Goal: Task Accomplishment & Management: Use online tool/utility

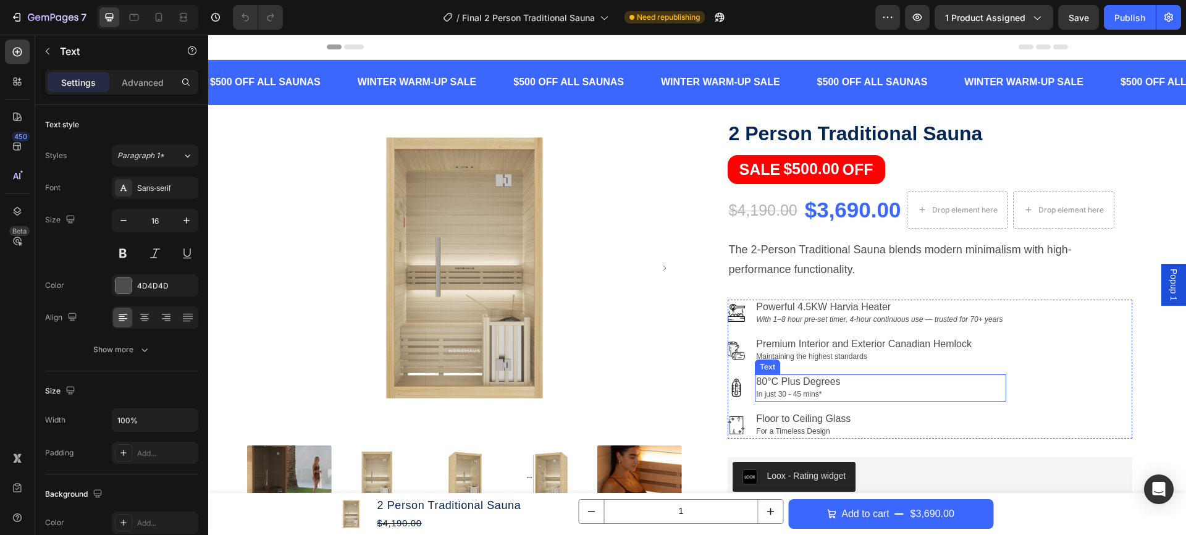
click at [763, 378] on p "80°C Plus Degrees" at bounding box center [880, 382] width 248 height 12
click at [829, 377] on p "80°C Plus Degrees" at bounding box center [880, 382] width 248 height 12
click at [844, 378] on p "80°C Plus Degrees" at bounding box center [880, 382] width 248 height 12
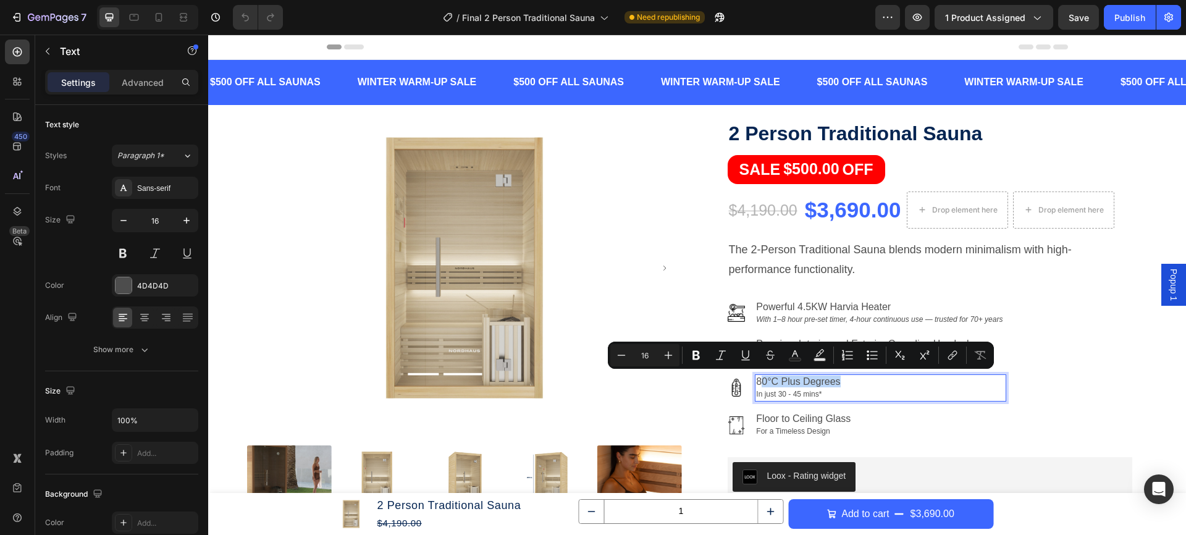
drag, startPoint x: 839, startPoint y: 380, endPoint x: 771, endPoint y: 382, distance: 68.6
click at [759, 382] on p "80°C Plus Degrees" at bounding box center [880, 382] width 248 height 12
click at [784, 382] on p "80°C Plus Degrees" at bounding box center [880, 382] width 248 height 12
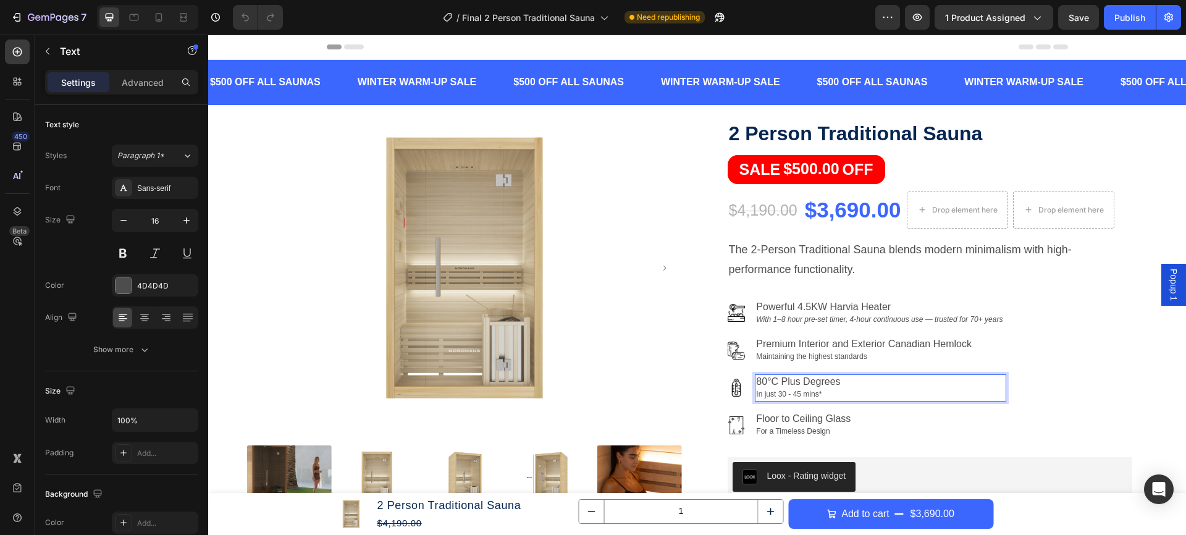
click at [767, 382] on p "80°C Plus Degrees" at bounding box center [880, 382] width 248 height 12
click at [757, 379] on p "90°C Plus Degrees" at bounding box center [880, 382] width 248 height 12
click at [867, 380] on p "up to 90°C Plus Degrees" at bounding box center [880, 382] width 248 height 12
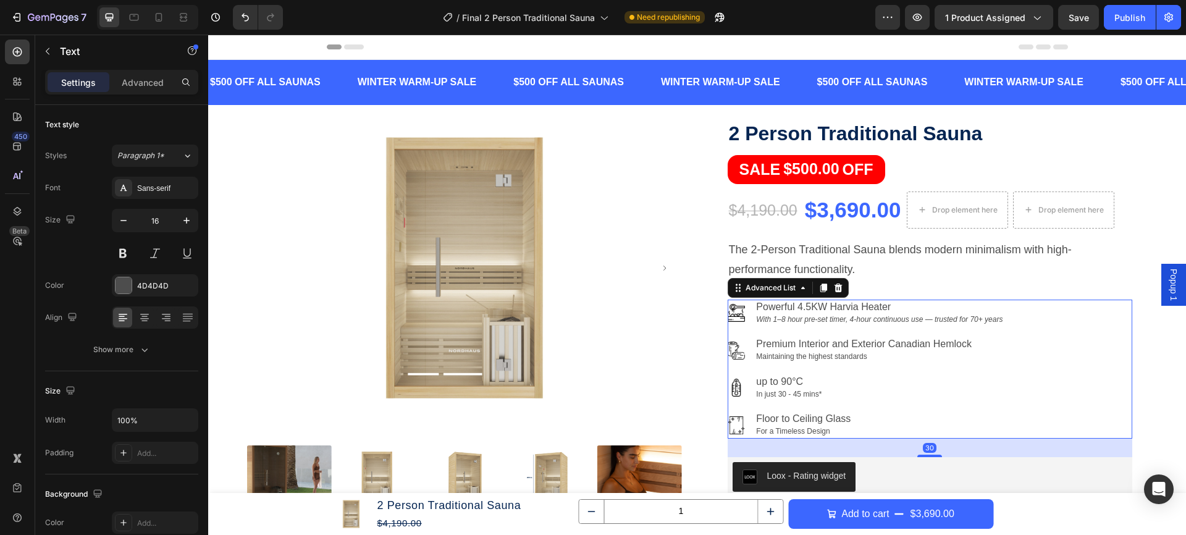
click at [1085, 374] on div "Image Powerful 4.5KW Harvia Heater With 1–8 hour pre-set timer, 4-hour continuo…" at bounding box center [930, 370] width 405 height 140
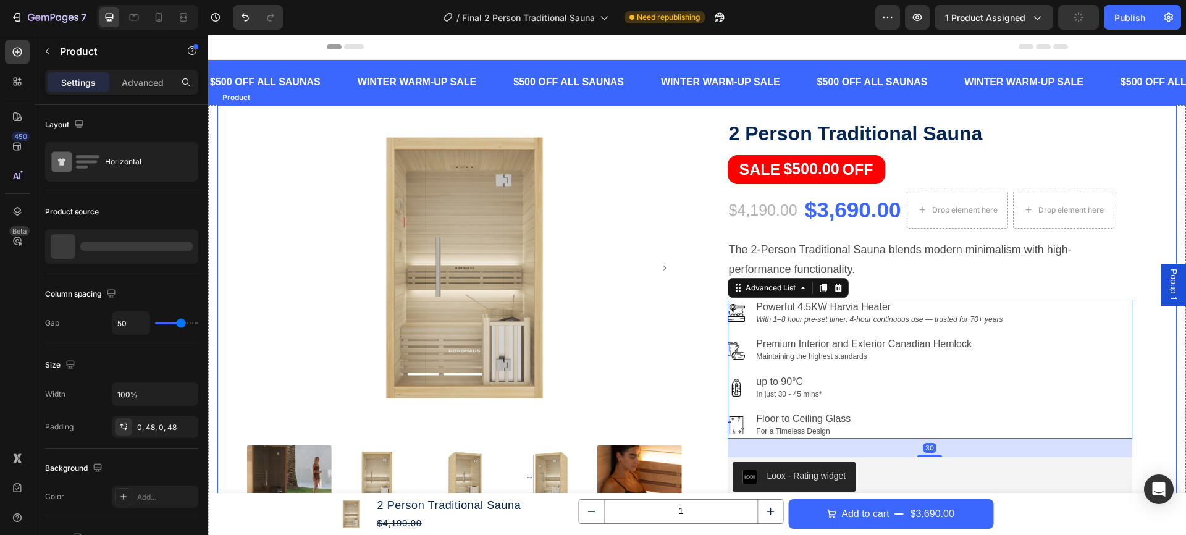
click at [705, 359] on div "Product Images 2 Person Traditional Sauna Product Title SALE $500.00 OFF Discou…" at bounding box center [696, 424] width 959 height 638
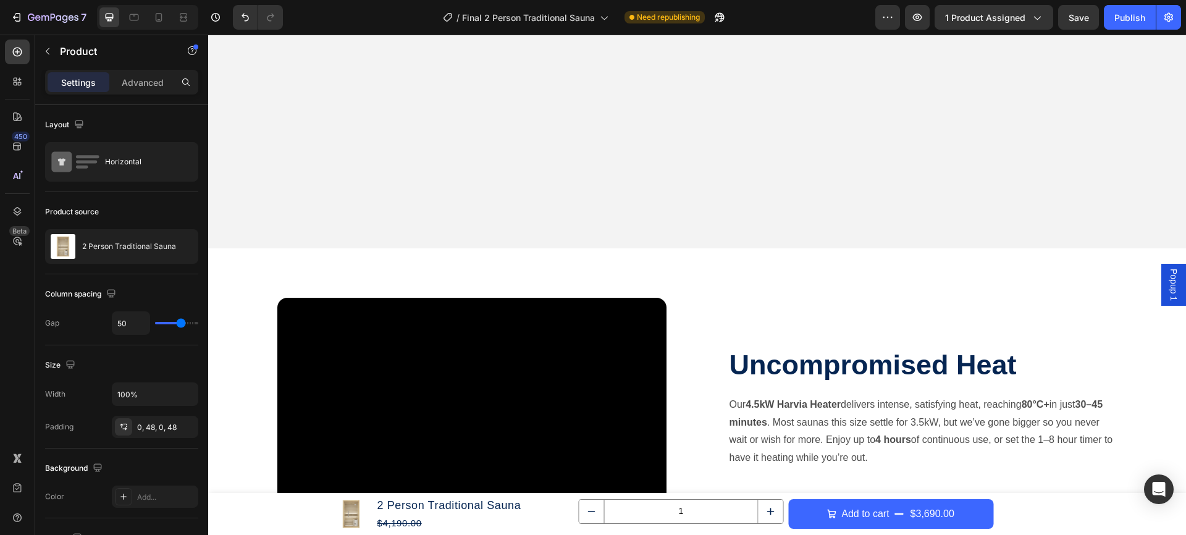
scroll to position [1329, 0]
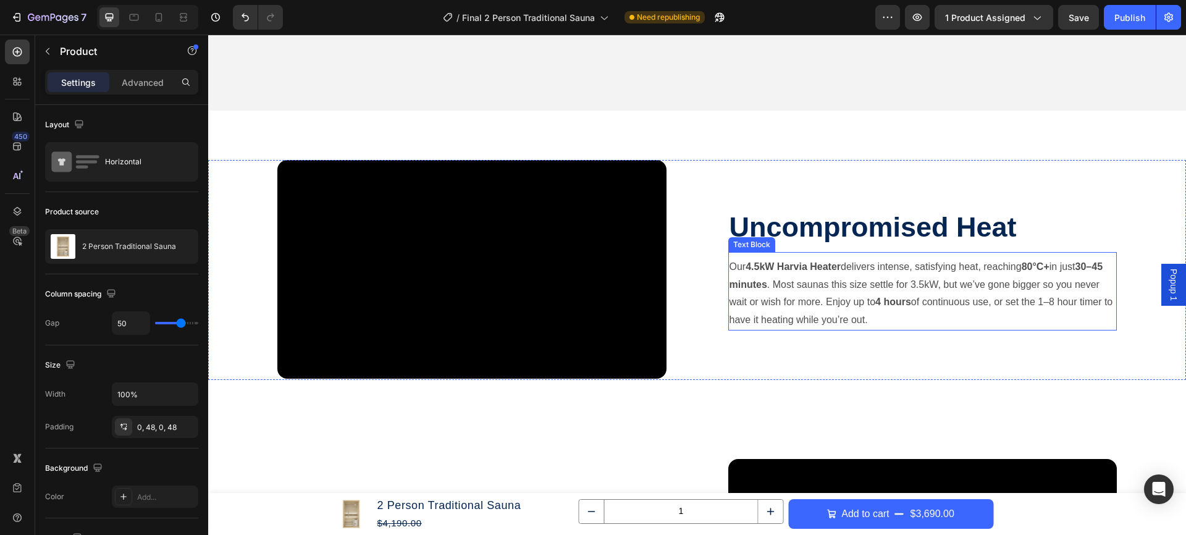
click at [1062, 271] on p "Our 4.5kW Harvia Heater delivers intense, satisfying heat, reaching 80°C+ in ju…" at bounding box center [922, 293] width 387 height 71
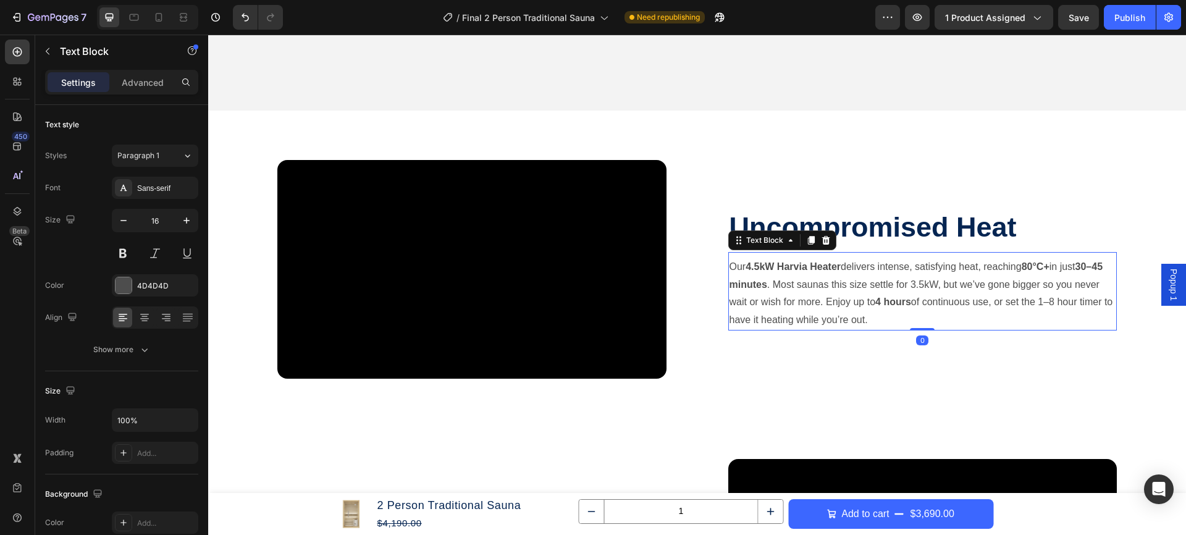
click at [1049, 271] on strong "80°C+" at bounding box center [1036, 266] width 28 height 11
click at [1059, 274] on p "Our 4.5kW Harvia Heater delivers intense, satisfying heat, reaching 80°C+ in ju…" at bounding box center [922, 293] width 387 height 71
click at [1049, 270] on strong "80°C+" at bounding box center [1036, 266] width 28 height 11
click at [1049, 269] on strong "80°C+" at bounding box center [1036, 266] width 28 height 11
click at [1038, 267] on strong "80°C+" at bounding box center [1036, 266] width 28 height 11
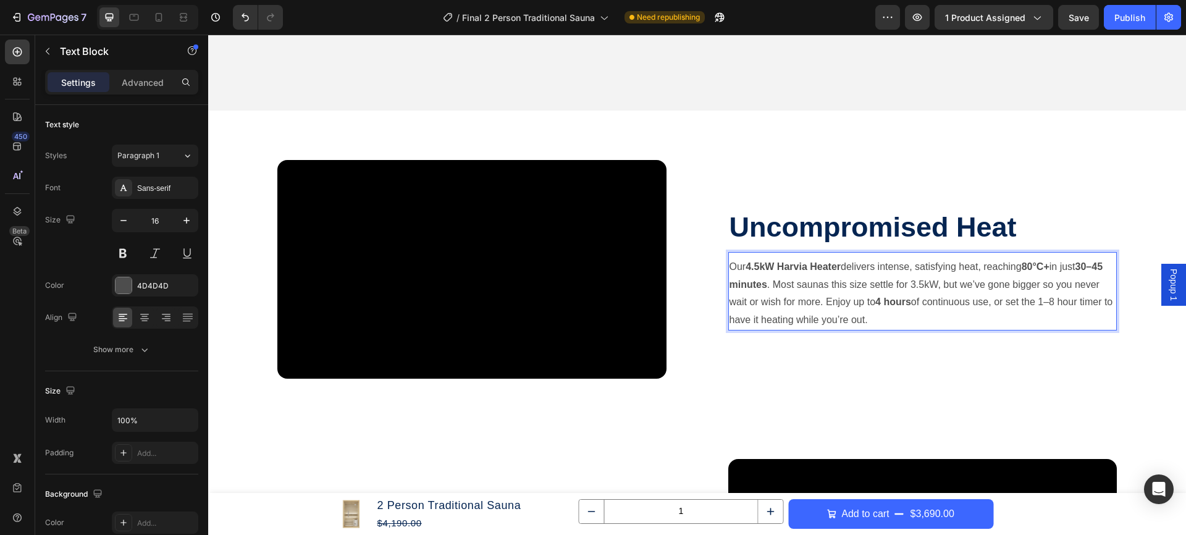
click at [1033, 267] on strong "80°C+" at bounding box center [1036, 266] width 28 height 11
click at [1057, 267] on p "Our 4.5kW Harvia Heater delivers intense, satisfying heat, reaching 9 0°C+ in j…" at bounding box center [922, 293] width 387 height 71
click at [1030, 267] on p "Our 4.5kW Harvia Heater delivers intense, satisfying heat, reaching 9 0°C+ in j…" at bounding box center [922, 293] width 387 height 71
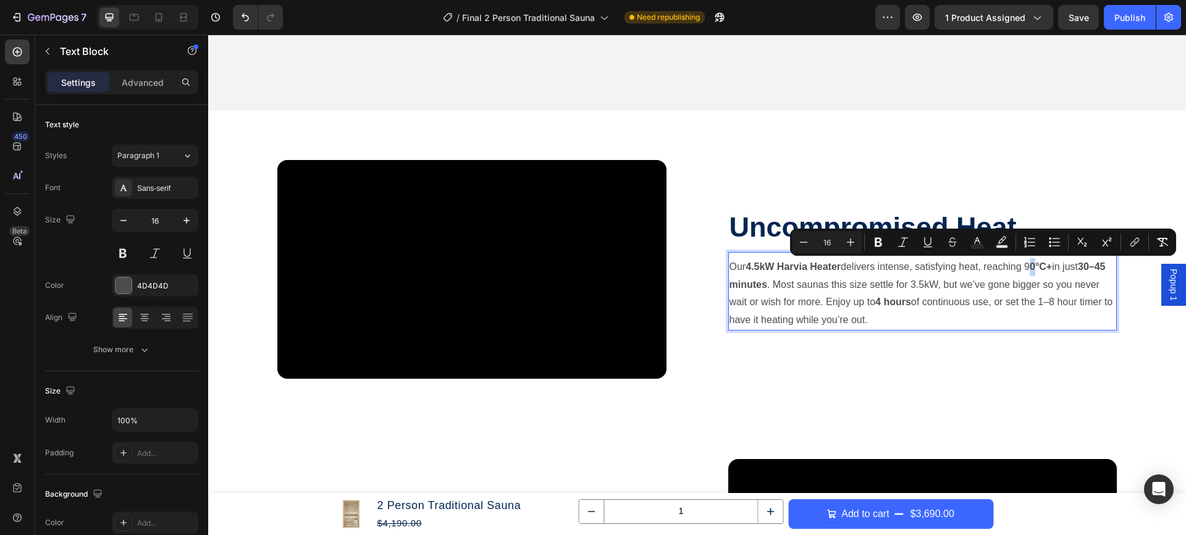
click at [1034, 267] on p "Our 4.5kW Harvia Heater delivers intense, satisfying heat, reaching 9 0°C+ in j…" at bounding box center [922, 293] width 387 height 71
click at [877, 248] on icon "Editor contextual toolbar" at bounding box center [878, 242] width 12 height 12
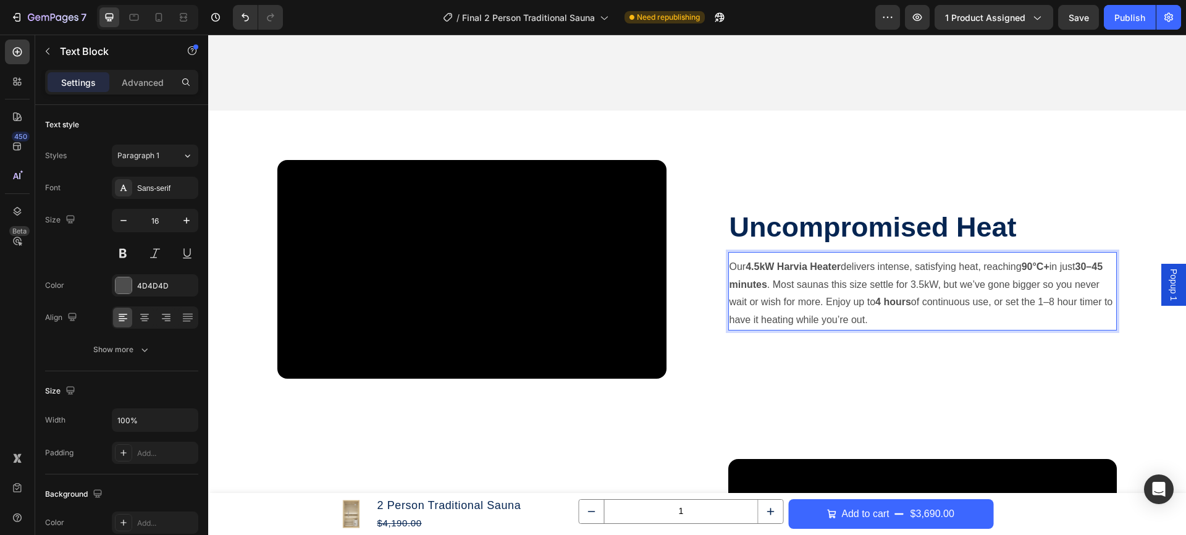
click at [1058, 269] on p "Our 4.5kW Harvia Heater delivers intense, satisfying heat, reaching 90°C+ in ju…" at bounding box center [922, 293] width 387 height 71
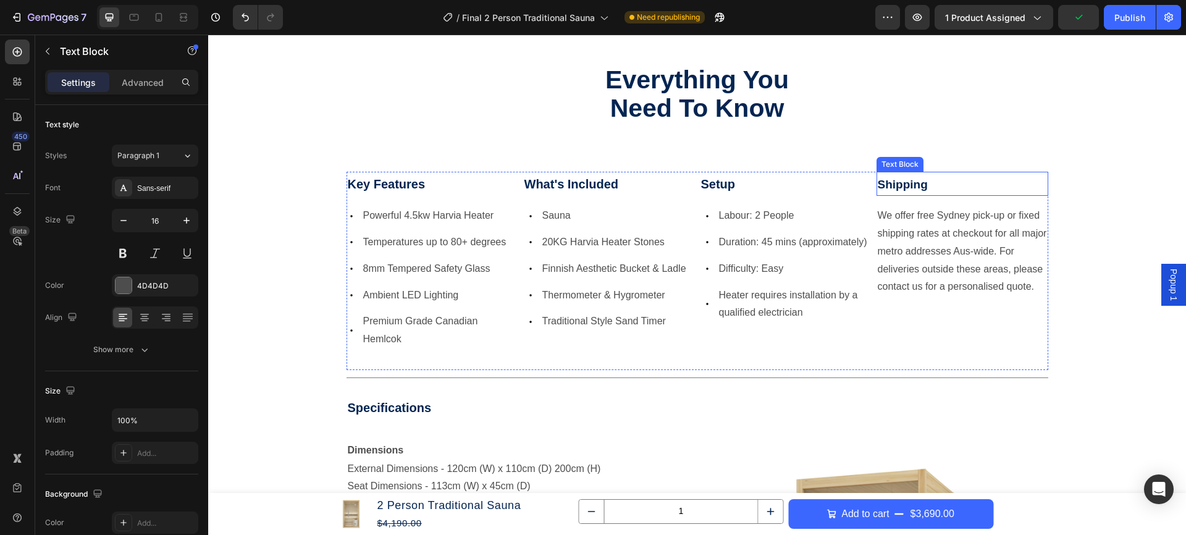
scroll to position [3671, 0]
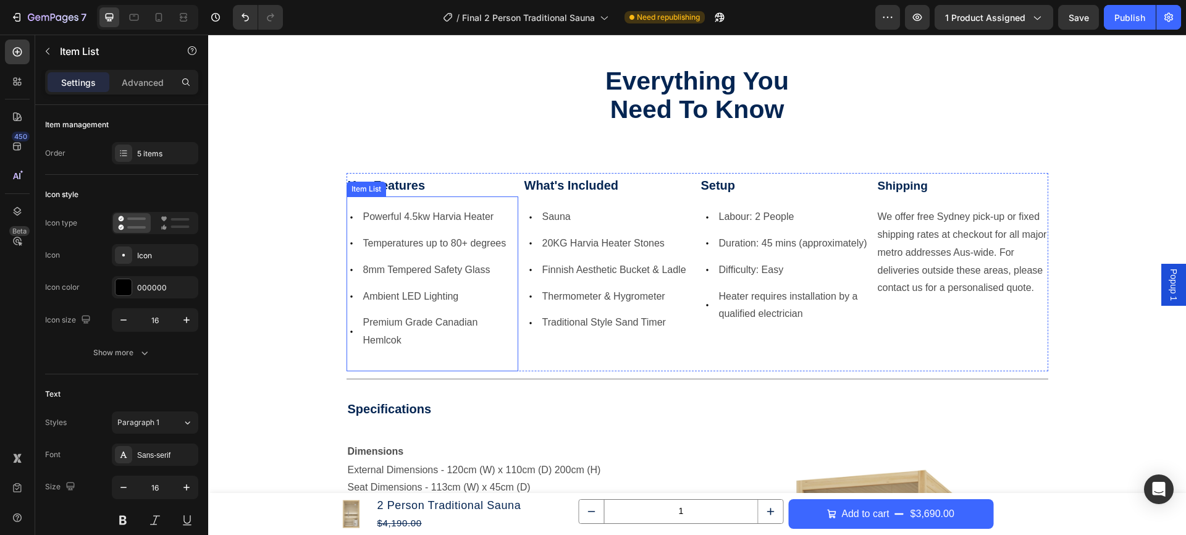
click at [464, 245] on span "Temperatures up to 80+ degrees" at bounding box center [434, 243] width 143 height 11
click at [463, 245] on span "Temperatures up to 80+ degrees" at bounding box center [434, 243] width 143 height 11
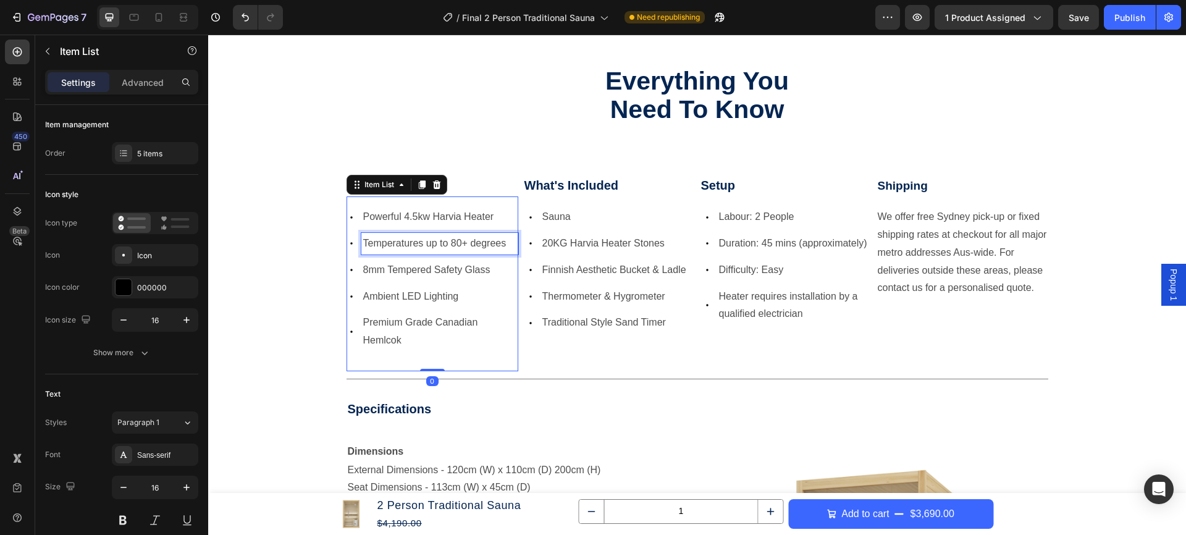
click at [465, 245] on span "Temperatures up to 80+ degrees" at bounding box center [434, 243] width 143 height 11
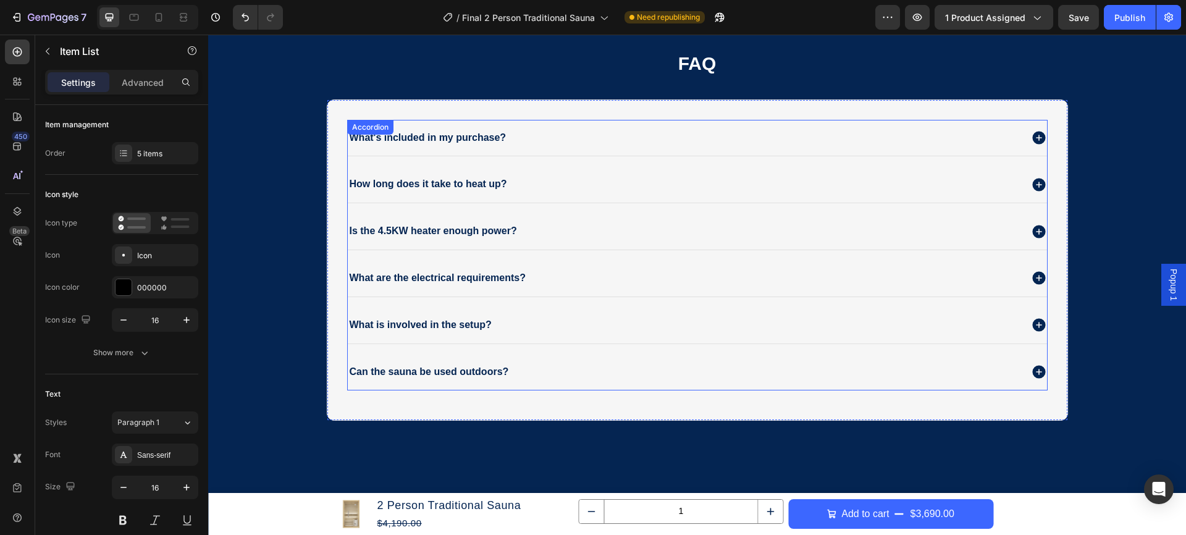
scroll to position [5775, 0]
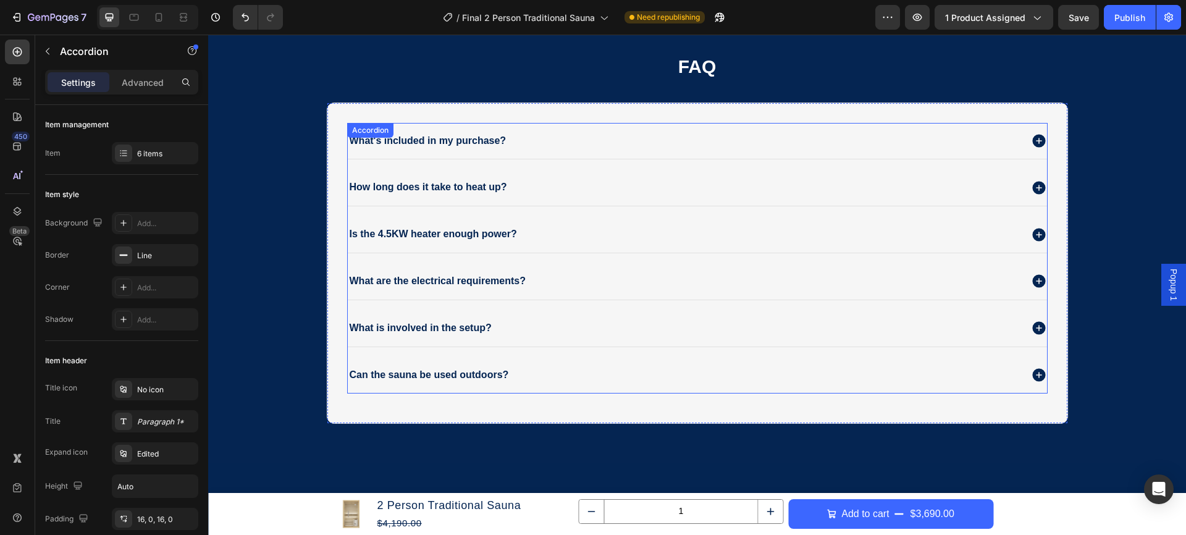
click at [1041, 189] on icon at bounding box center [1038, 187] width 13 height 13
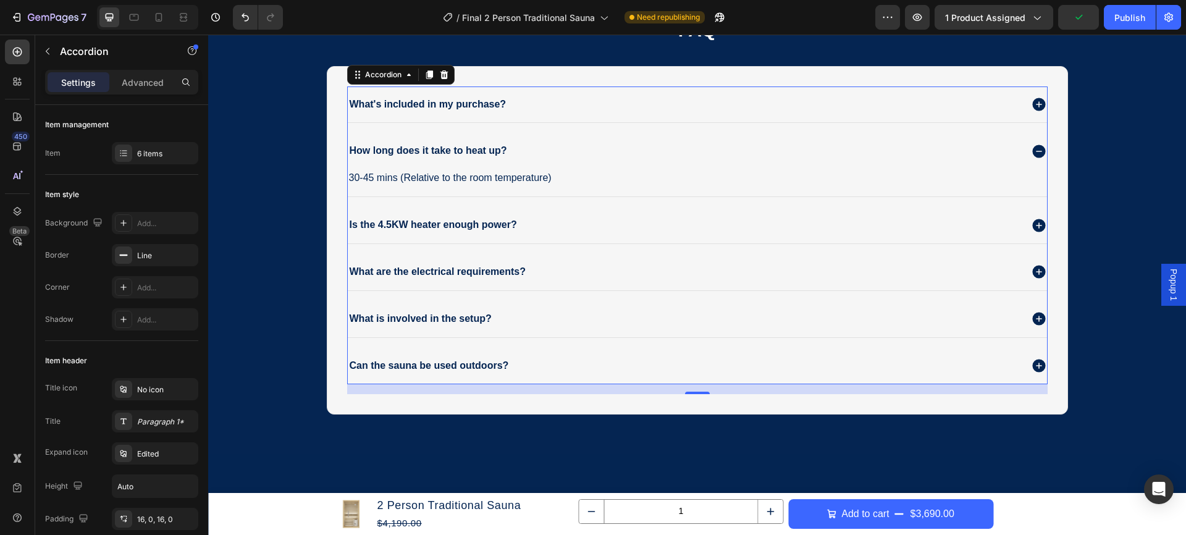
scroll to position [5812, 0]
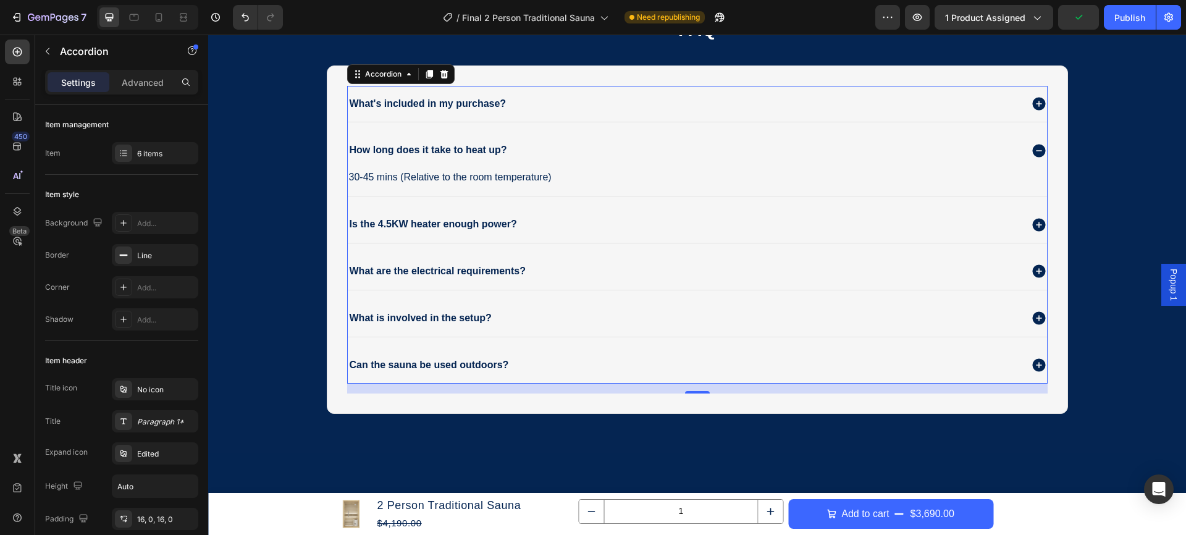
click at [642, 231] on div "Is the 4.5KW heater enough power?" at bounding box center [684, 224] width 673 height 17
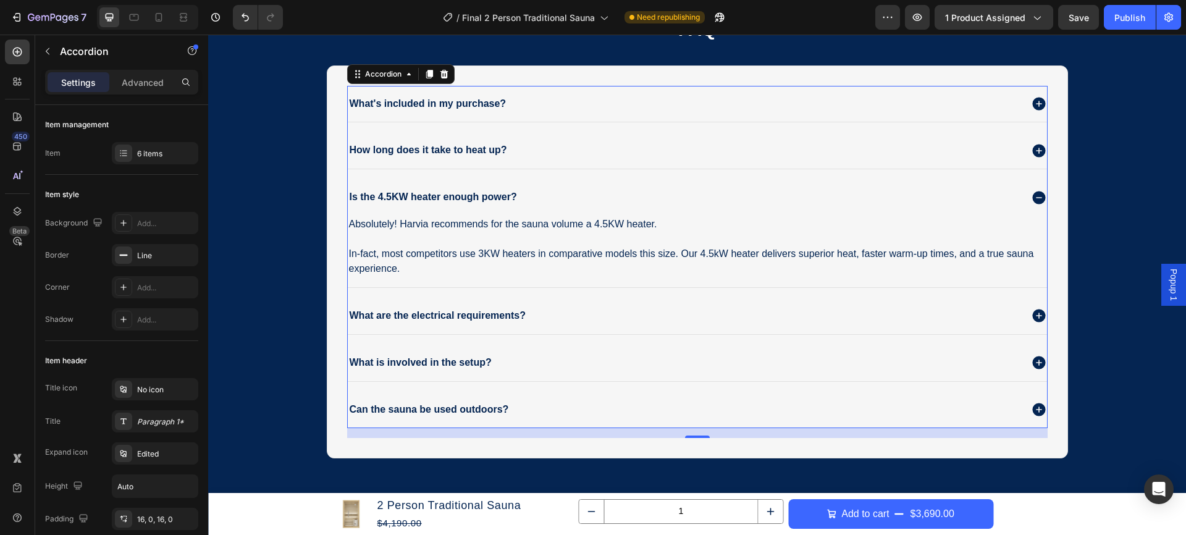
click at [602, 314] on div "What are the electrical requirements?" at bounding box center [684, 316] width 673 height 17
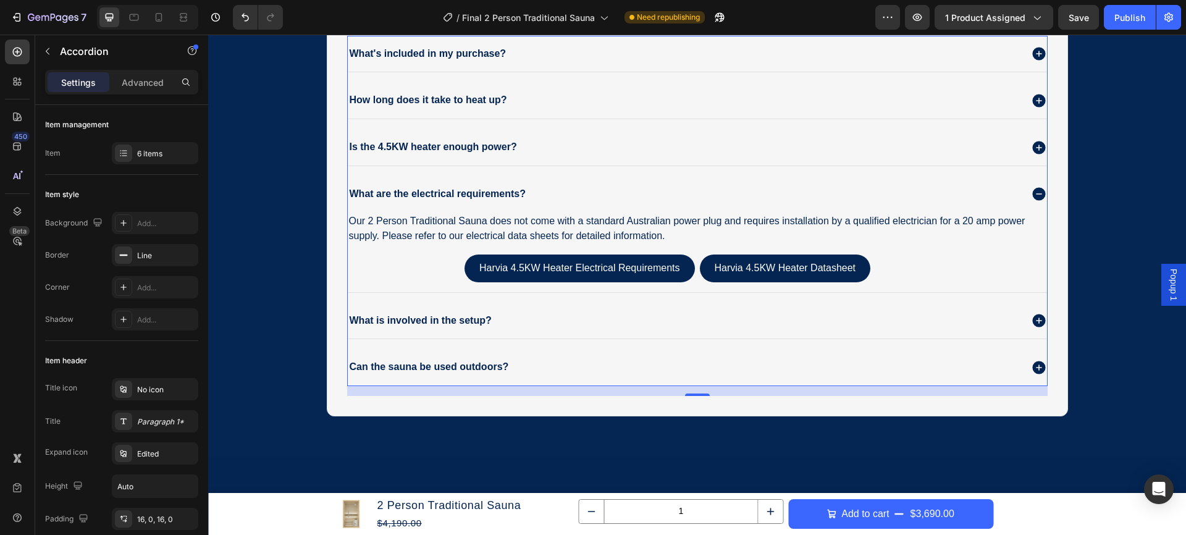
scroll to position [5863, 0]
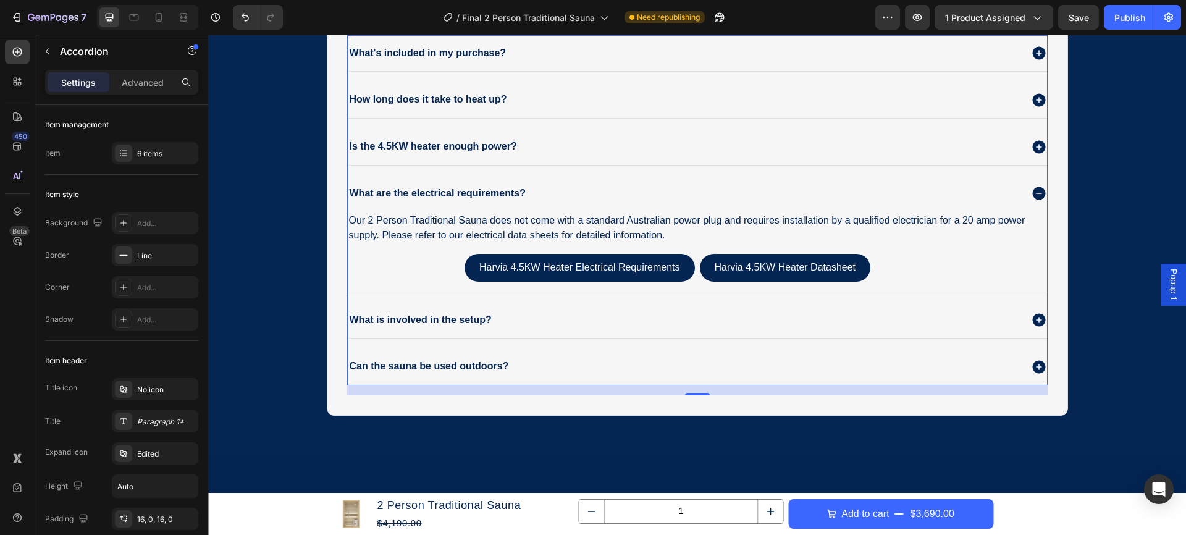
click at [552, 359] on div "Can the sauna be used outdoors?" at bounding box center [684, 366] width 673 height 17
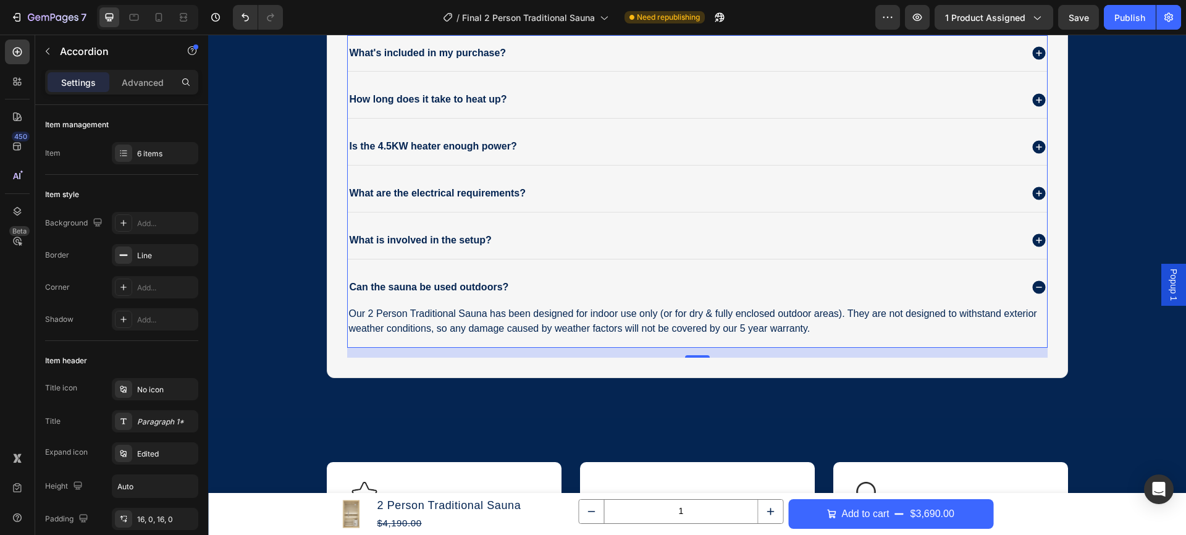
click at [555, 254] on div "What is involved in the setup?" at bounding box center [697, 240] width 699 height 36
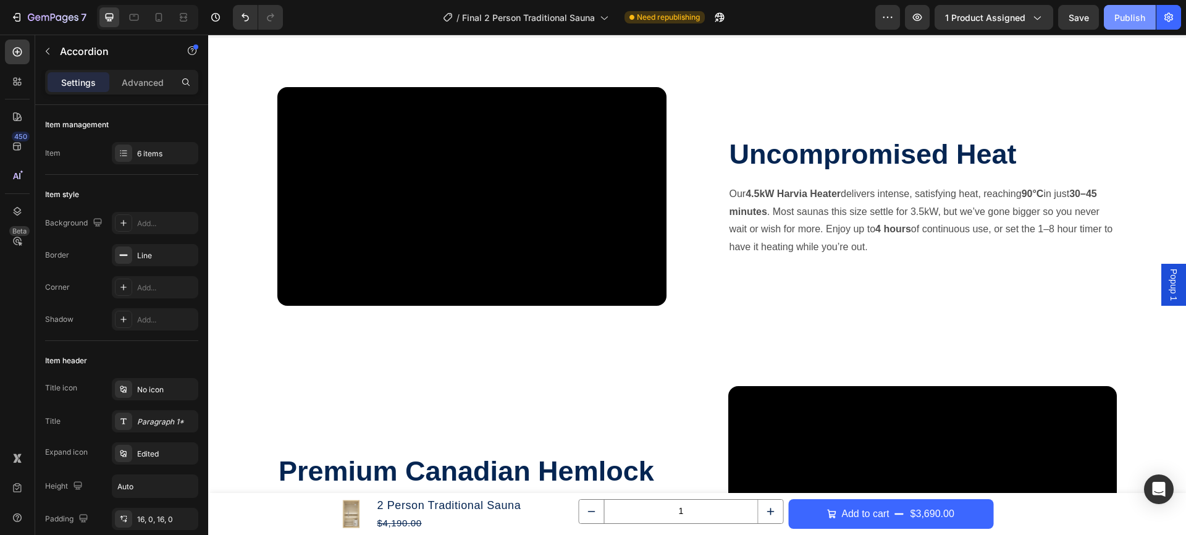
scroll to position [1136, 0]
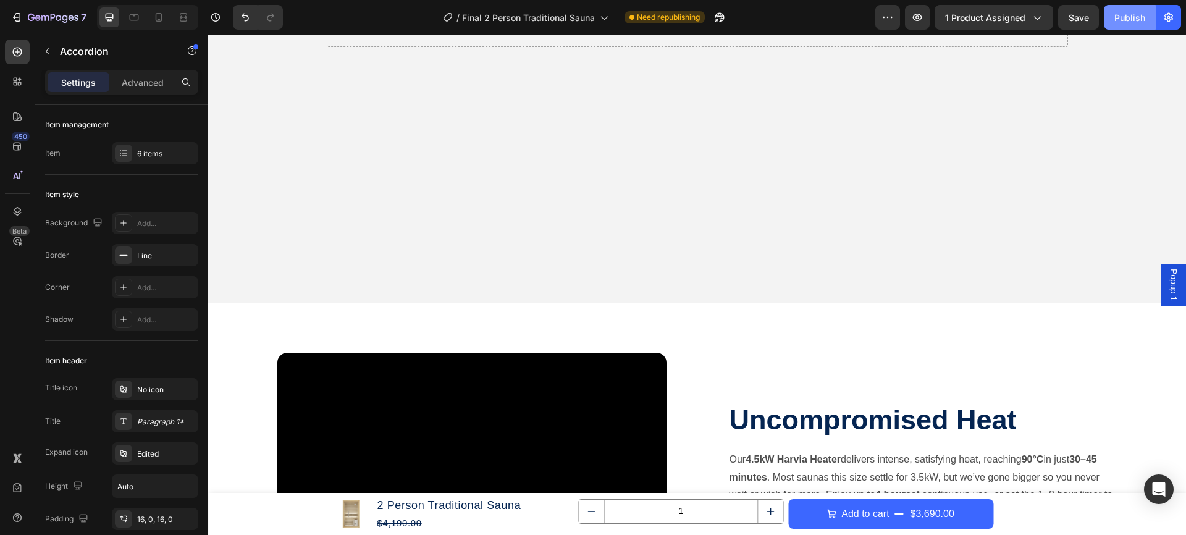
click at [1124, 18] on div "Publish" at bounding box center [1129, 17] width 31 height 13
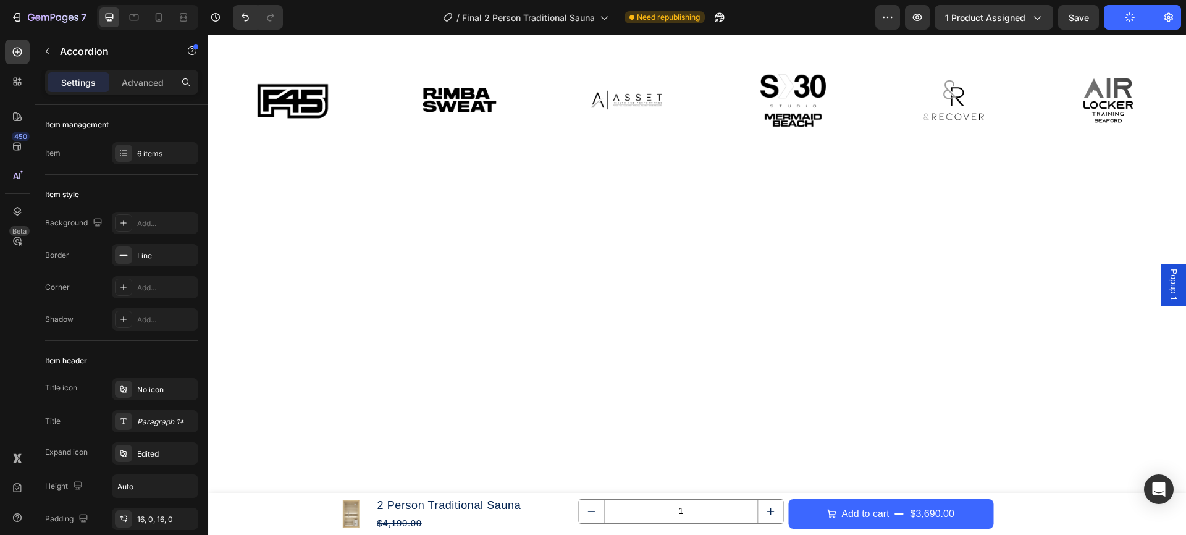
scroll to position [0, 0]
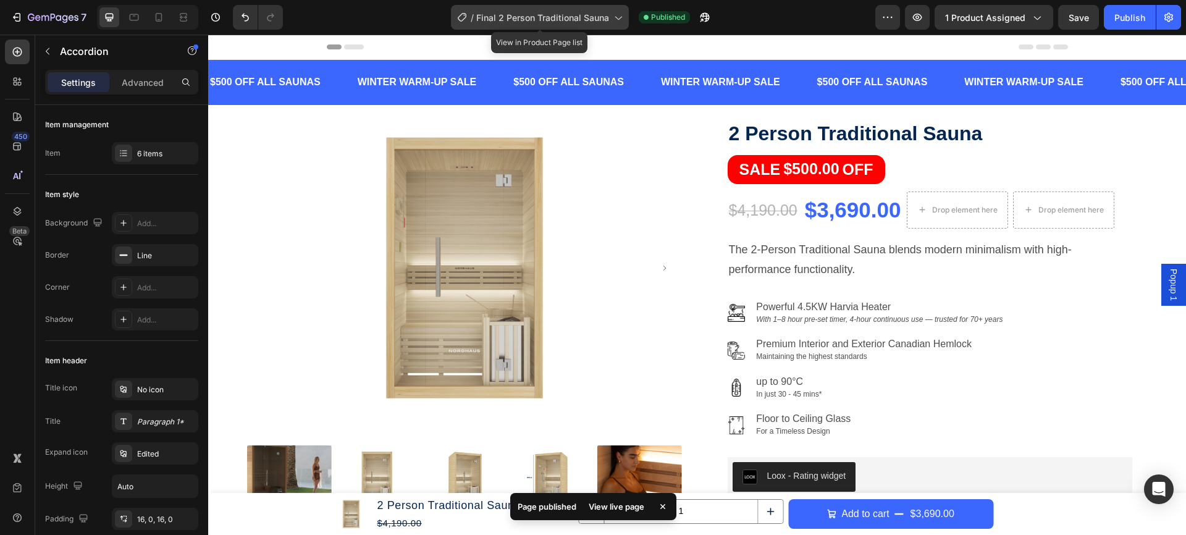
click at [576, 11] on span "Final 2 Person Traditional Sauna" at bounding box center [542, 17] width 133 height 13
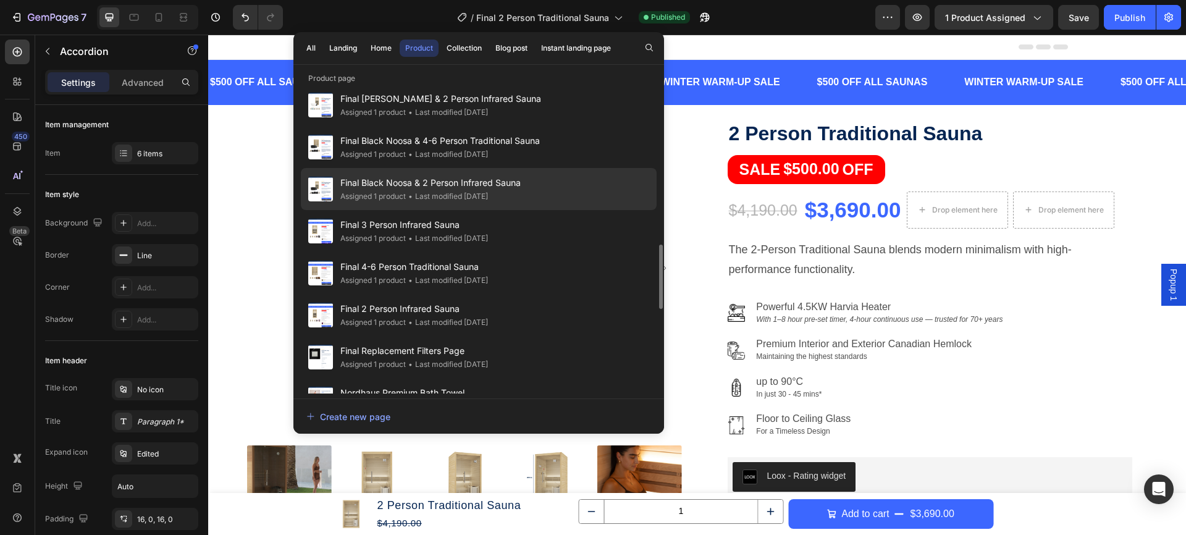
scroll to position [768, 0]
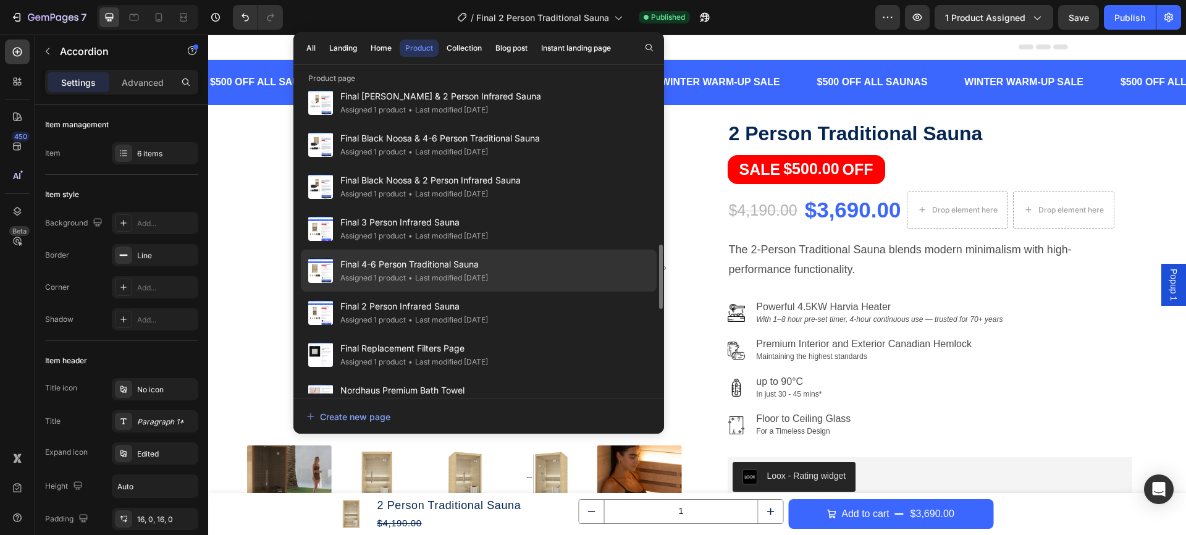
click at [469, 267] on span "Final 4-6 Person Traditional Sauna" at bounding box center [414, 264] width 148 height 15
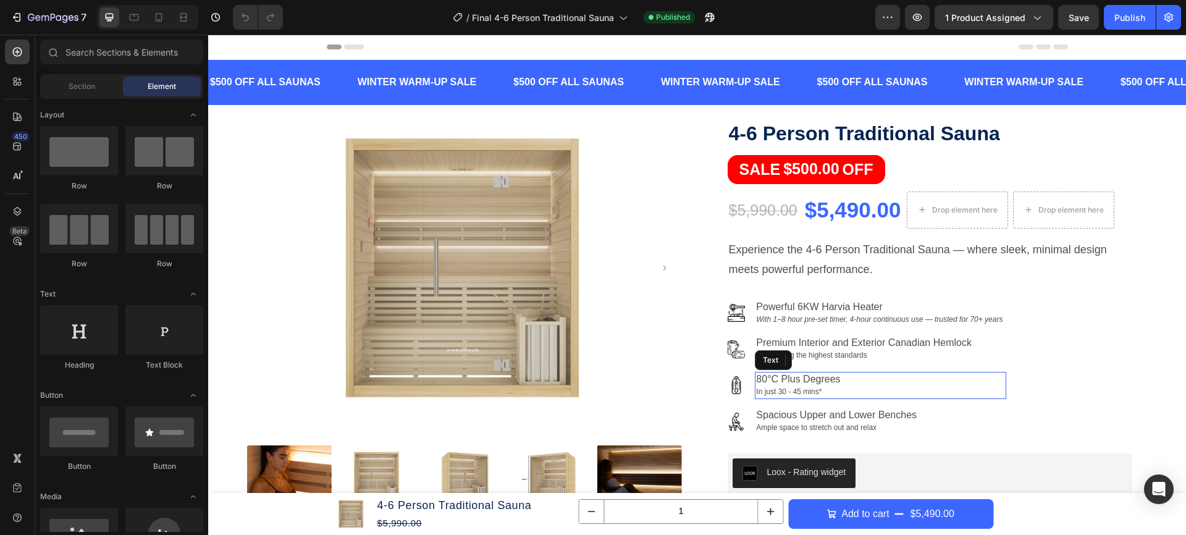
click at [772, 373] on p "80°C Plus Degrees" at bounding box center [880, 379] width 248 height 12
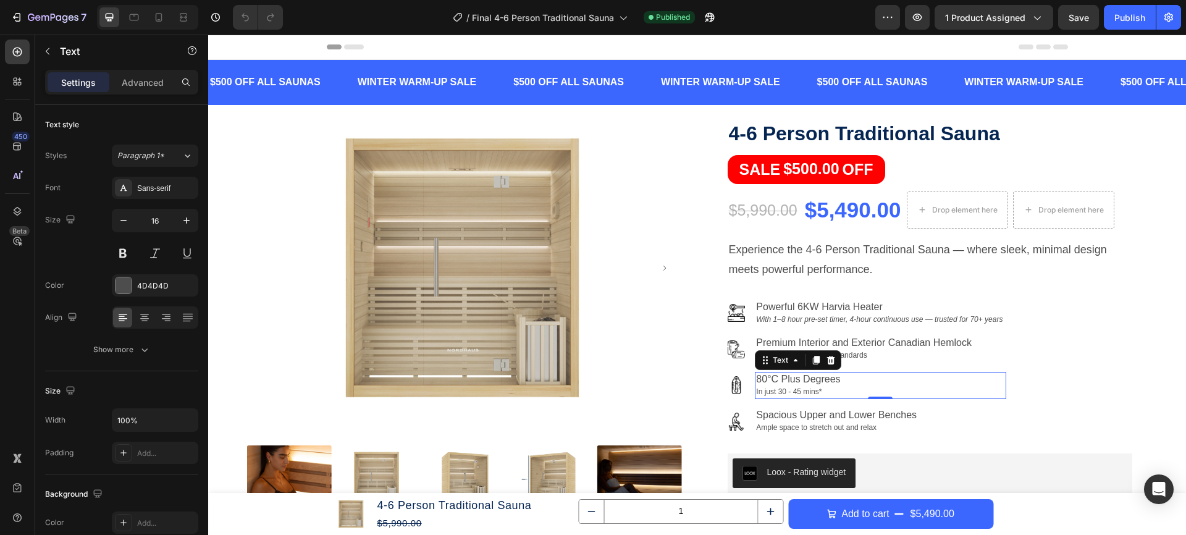
click at [800, 377] on p "80°C Plus Degrees" at bounding box center [880, 379] width 248 height 12
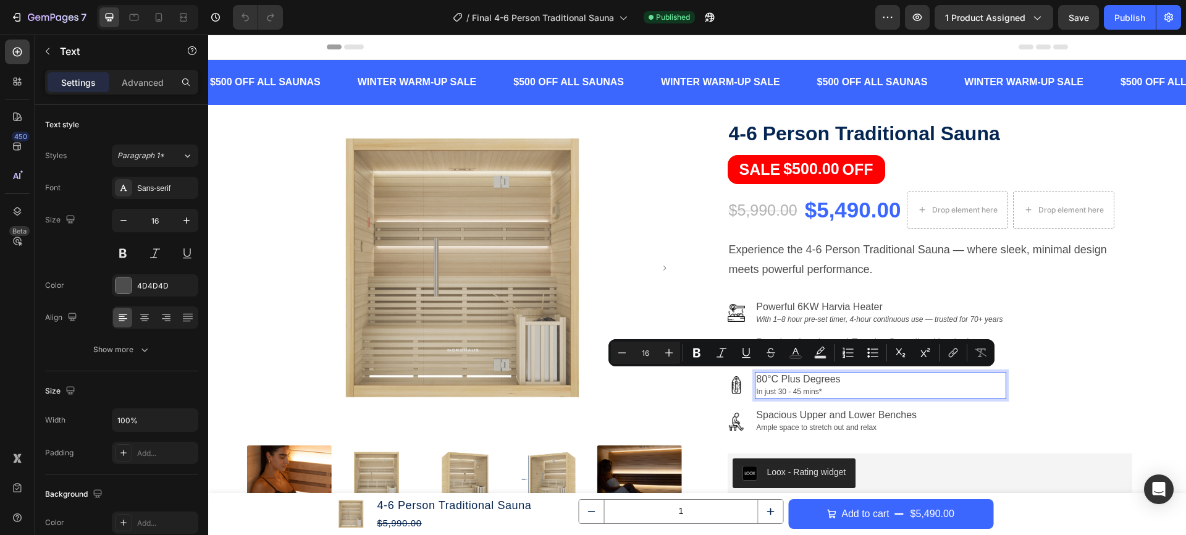
click at [823, 379] on p "80°C Plus Degrees" at bounding box center [880, 379] width 248 height 12
drag, startPoint x: 802, startPoint y: 378, endPoint x: 783, endPoint y: 380, distance: 19.3
click at [783, 380] on p "80°C Plus Degrees" at bounding box center [880, 379] width 248 height 12
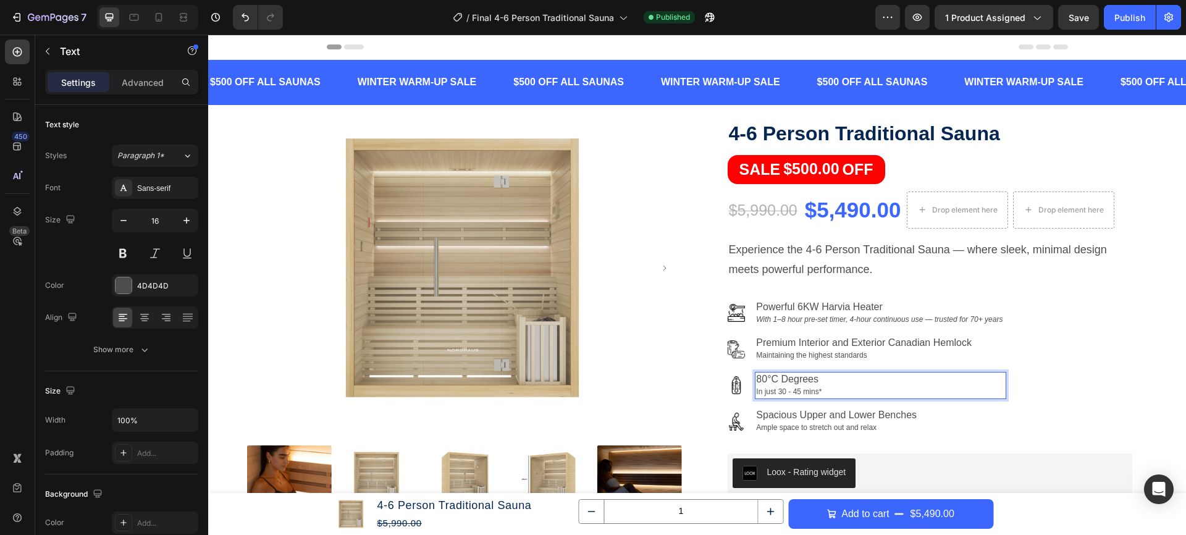
click at [757, 378] on p "80°C Degrees" at bounding box center [880, 379] width 248 height 12
click at [779, 375] on p "Up To 80°C Degrees" at bounding box center [880, 379] width 248 height 12
click at [777, 376] on p "Up To 80°C Degrees" at bounding box center [880, 379] width 248 height 12
click at [849, 382] on p "Up to 80°C Degrees" at bounding box center [880, 379] width 248 height 12
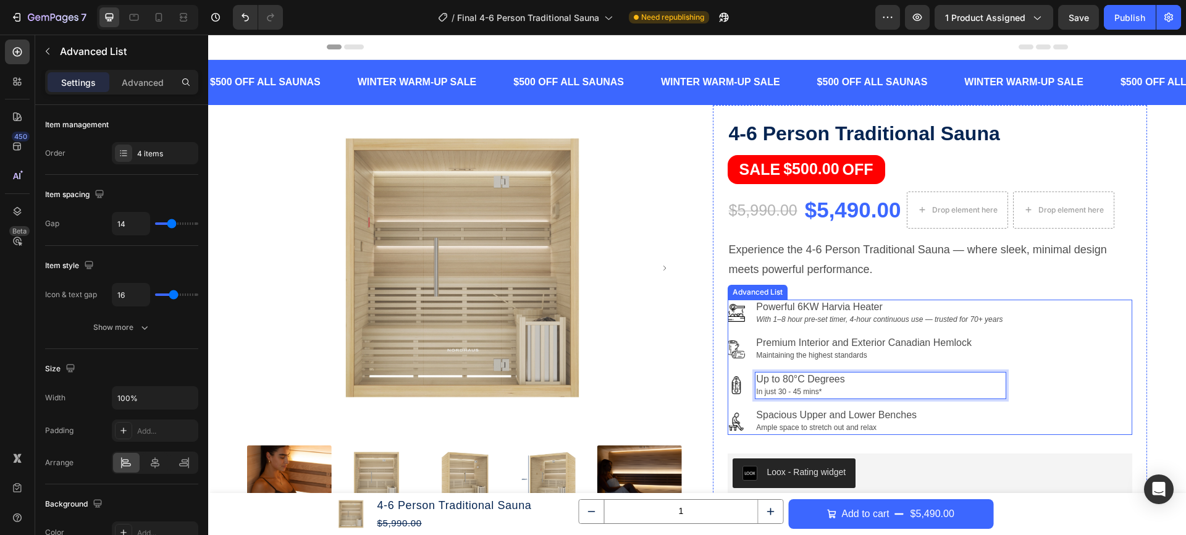
click at [1098, 380] on div "Image Powerful 6KW Harvia Heater With 1–8 hour pre-set timer, 4-hour continuous…" at bounding box center [930, 368] width 405 height 136
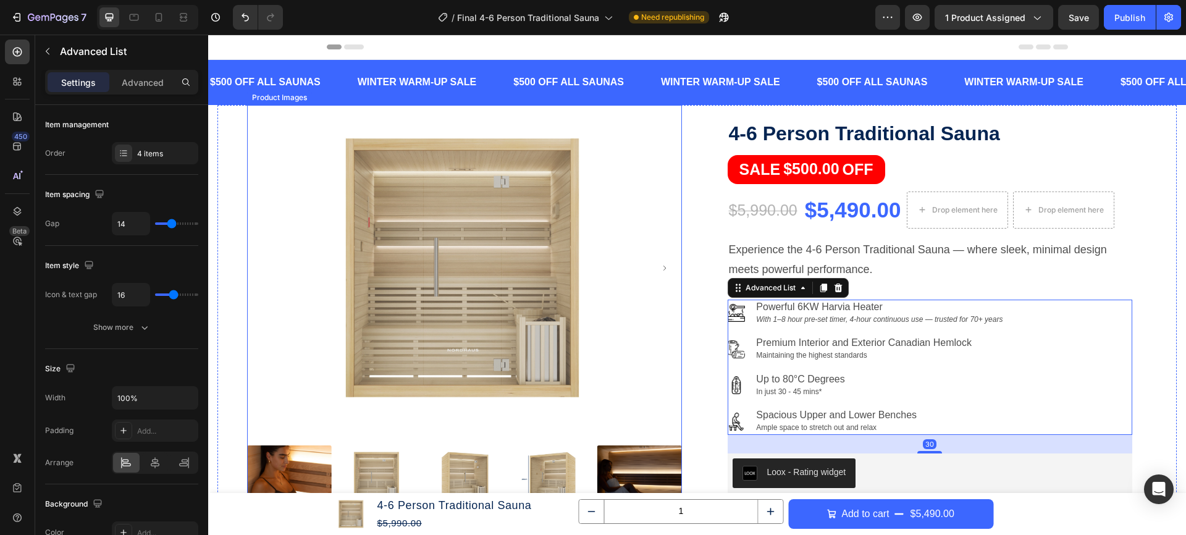
click at [643, 299] on img at bounding box center [464, 268] width 435 height 326
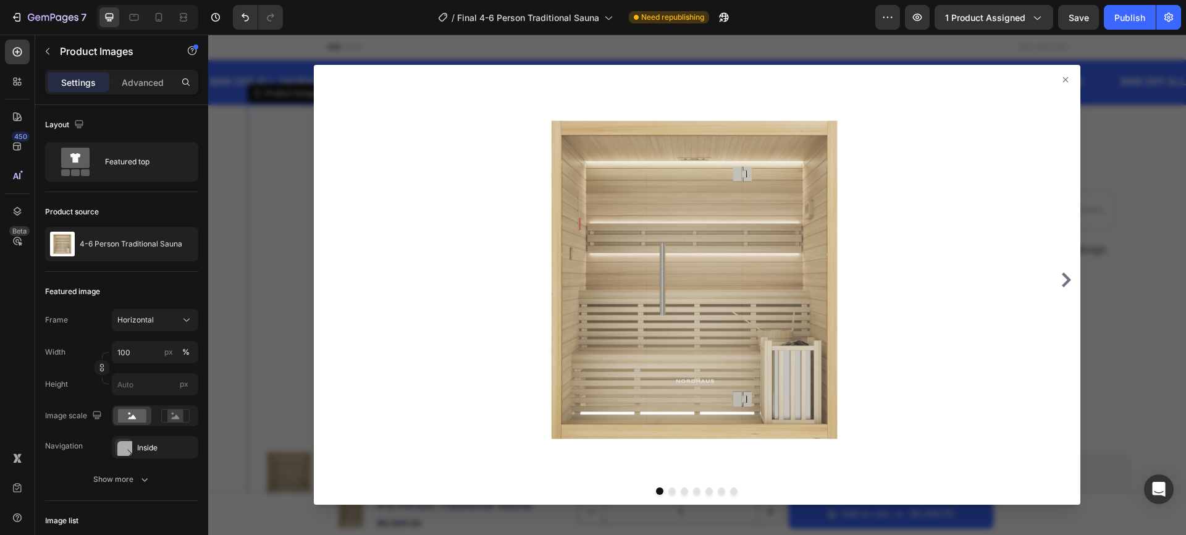
click at [1129, 224] on div at bounding box center [697, 285] width 978 height 500
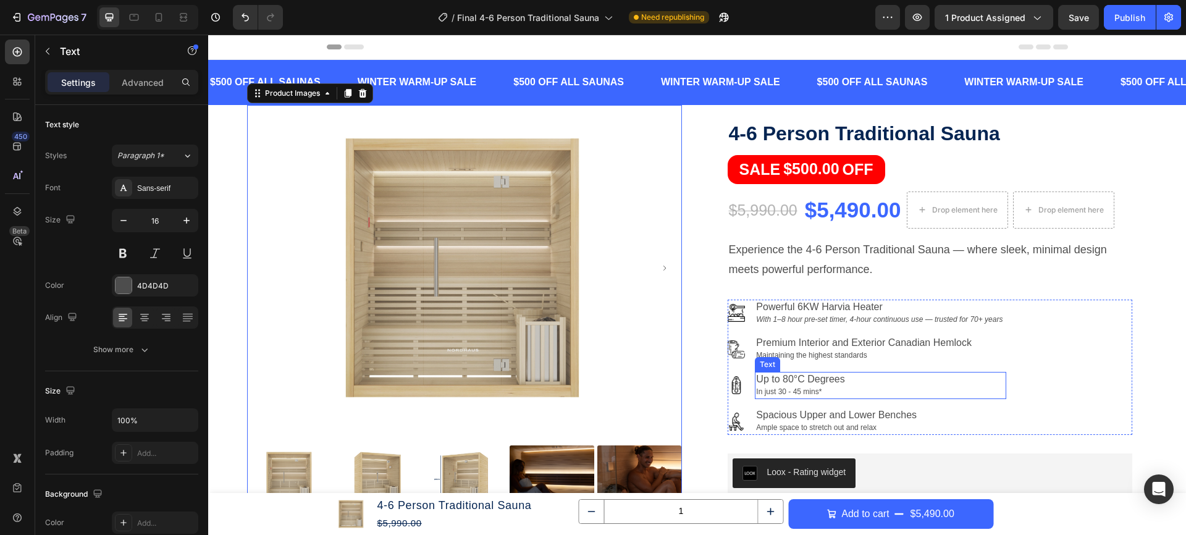
click at [795, 382] on p "Up to 80°C Degrees" at bounding box center [880, 379] width 248 height 12
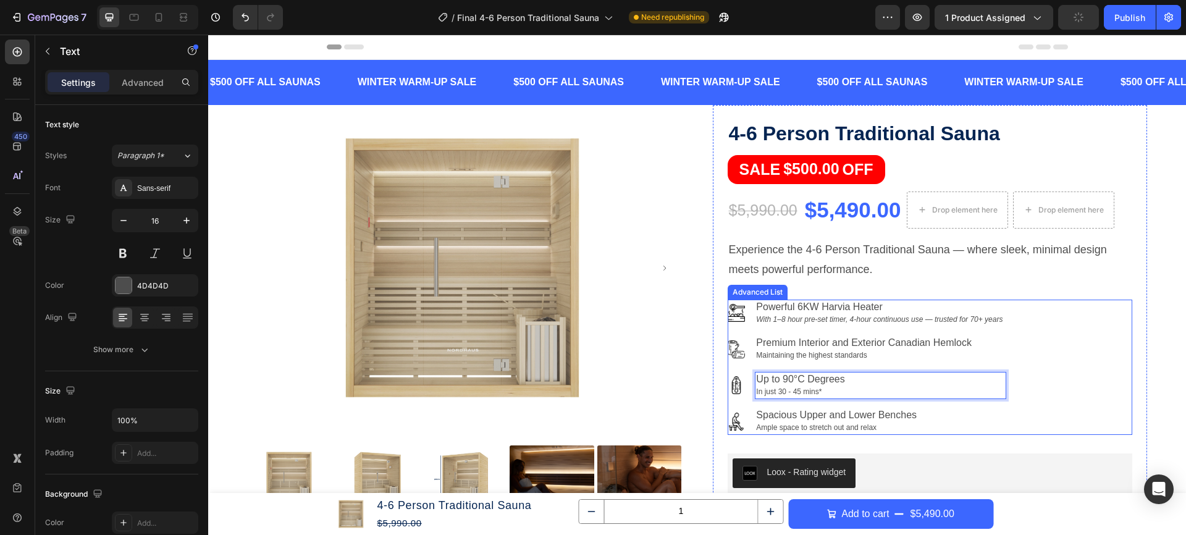
click at [1051, 393] on div "Image Powerful 6KW Harvia Heater With 1–8 hour pre-set timer, 4-hour continuous…" at bounding box center [930, 368] width 405 height 136
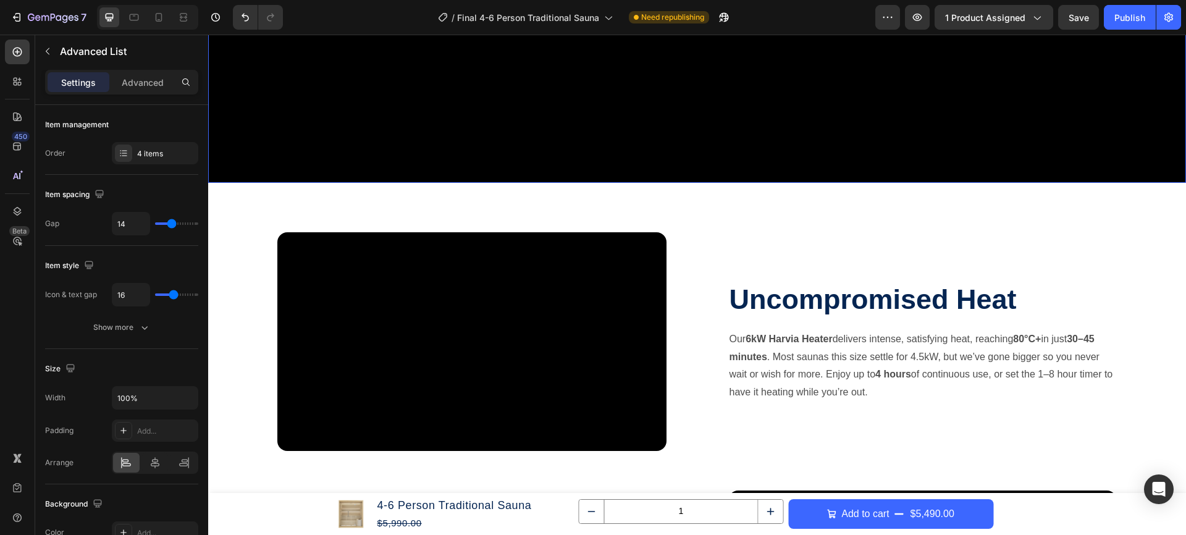
scroll to position [1253, 0]
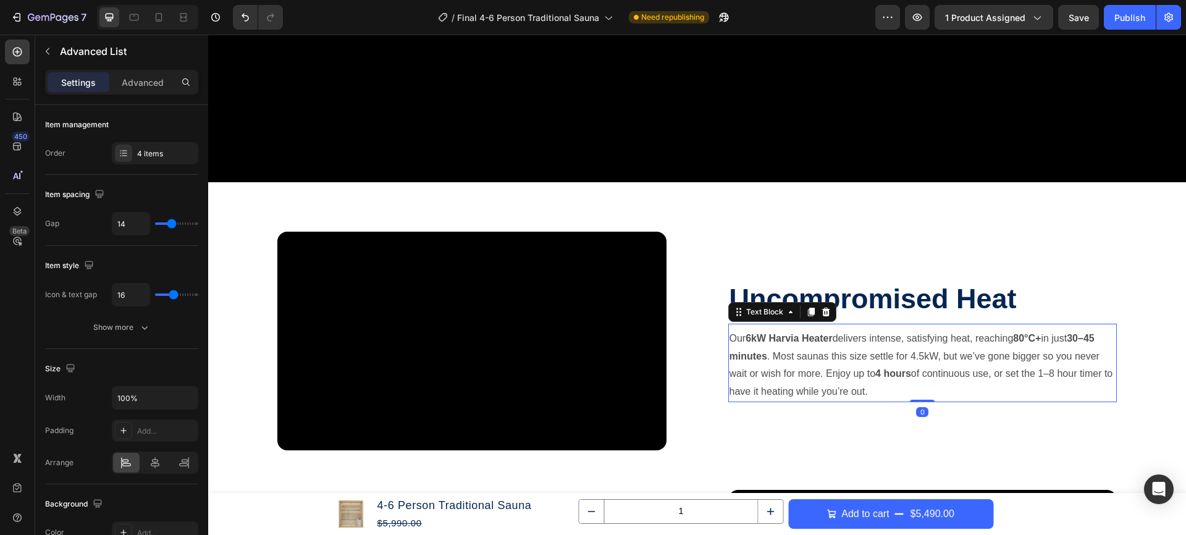
click at [1030, 347] on p "Our 6kW Harvia Heater delivers intense, satisfying heat, reaching 80°C+ in just…" at bounding box center [922, 365] width 387 height 71
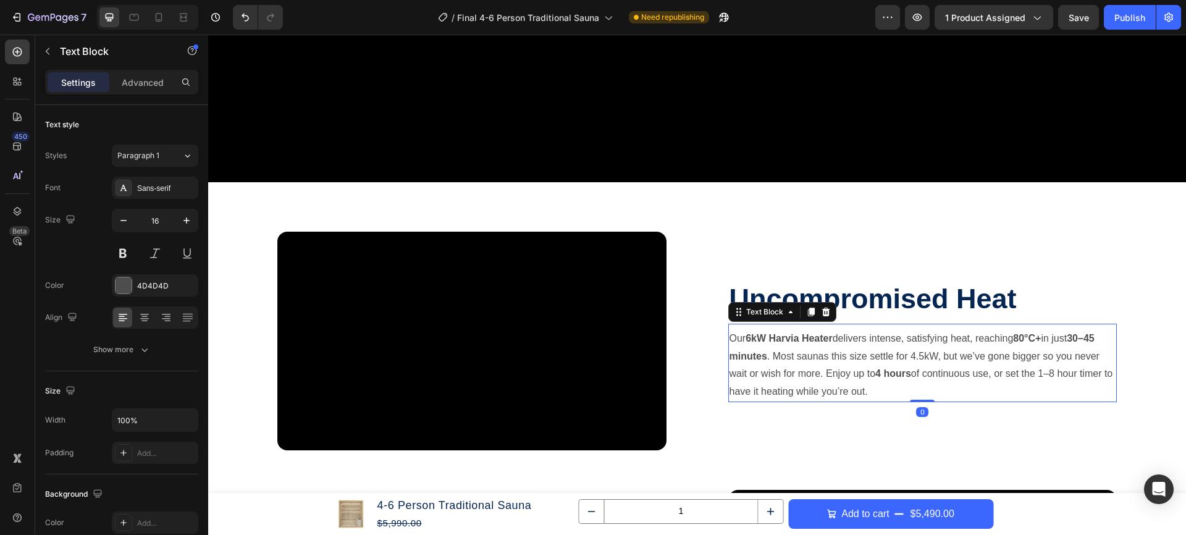
click at [1041, 340] on strong "80°C+" at bounding box center [1027, 338] width 28 height 11
click at [1049, 340] on p "Our 6kW Harvia Heater delivers intense, satisfying heat, reaching 80°C+ in just…" at bounding box center [922, 365] width 387 height 71
click at [1031, 337] on strong "80°C" at bounding box center [1024, 338] width 22 height 11
click at [1028, 340] on strong "80°C" at bounding box center [1024, 338] width 22 height 11
drag, startPoint x: 1020, startPoint y: 338, endPoint x: 1027, endPoint y: 340, distance: 6.3
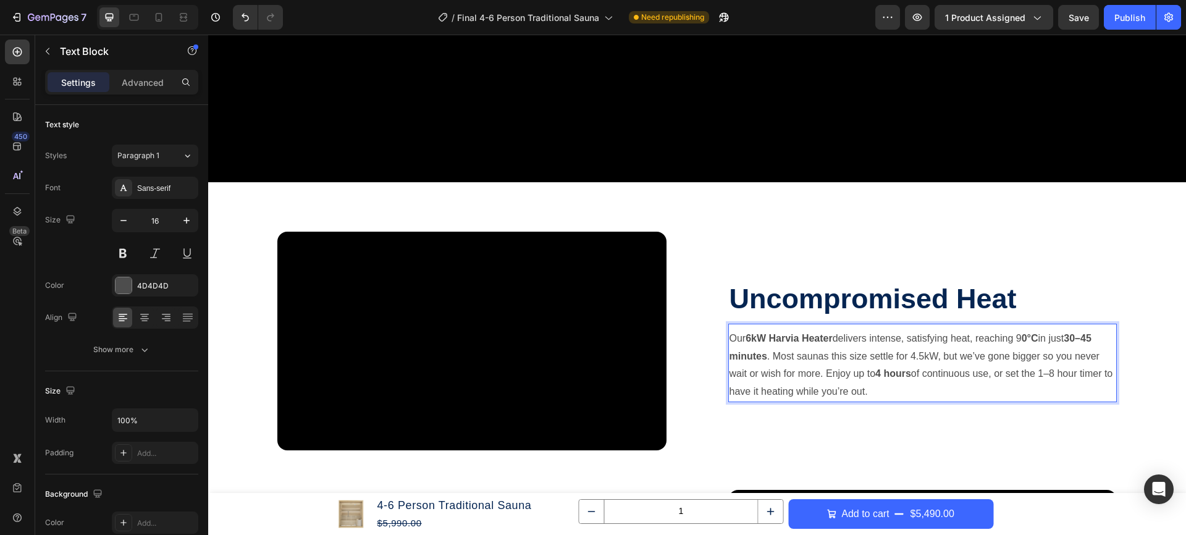
click at [1027, 340] on p "Our 6kW Harvia Heater delivers intense, satisfying heat, reaching 9 0°C in just…" at bounding box center [922, 365] width 387 height 71
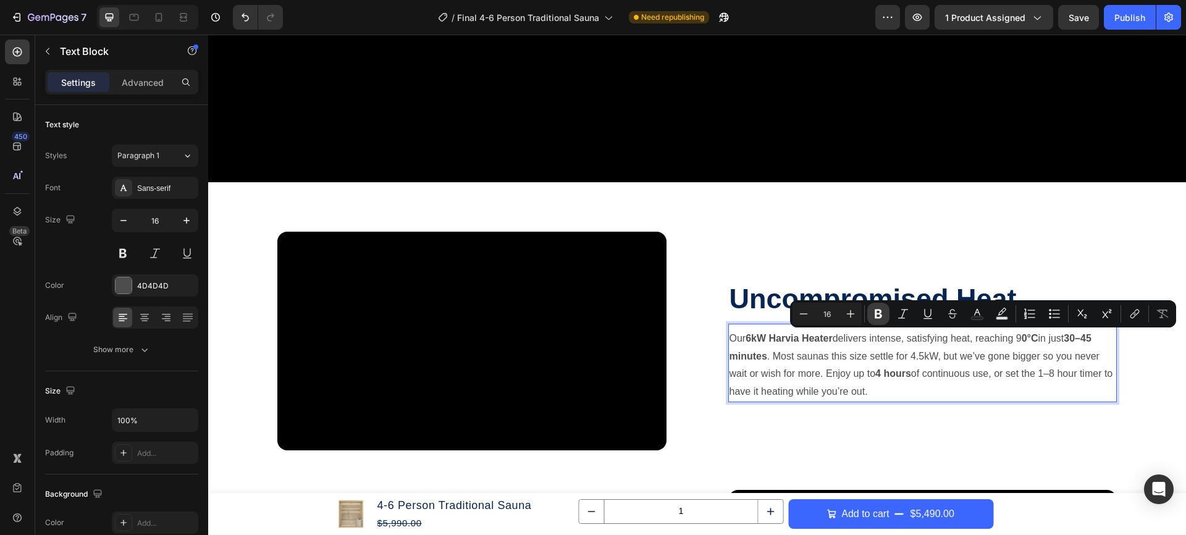
click at [885, 318] on button "Bold" at bounding box center [878, 314] width 22 height 22
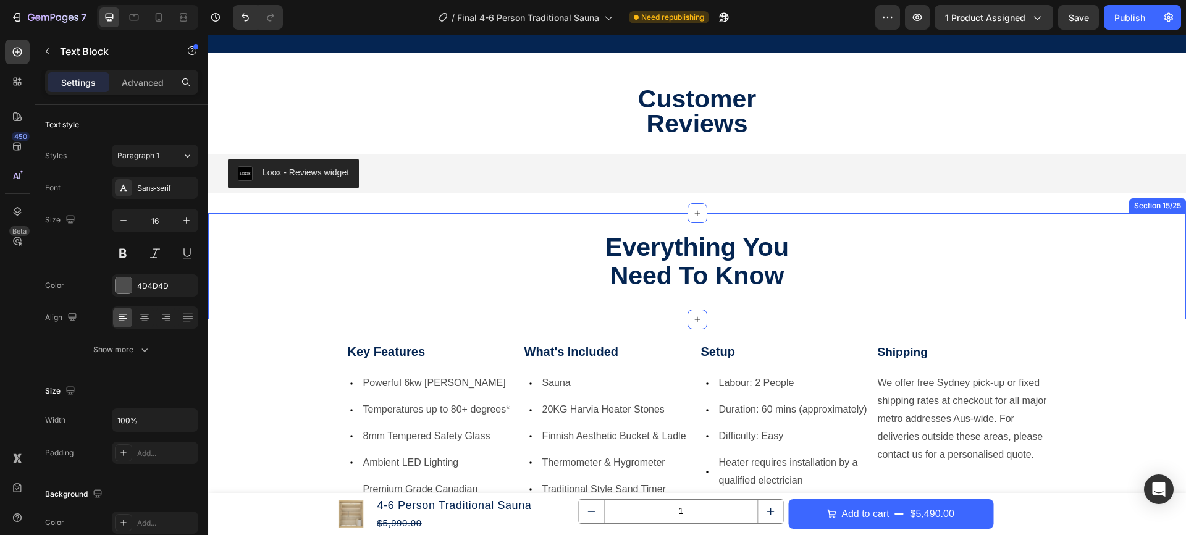
scroll to position [3707, 0]
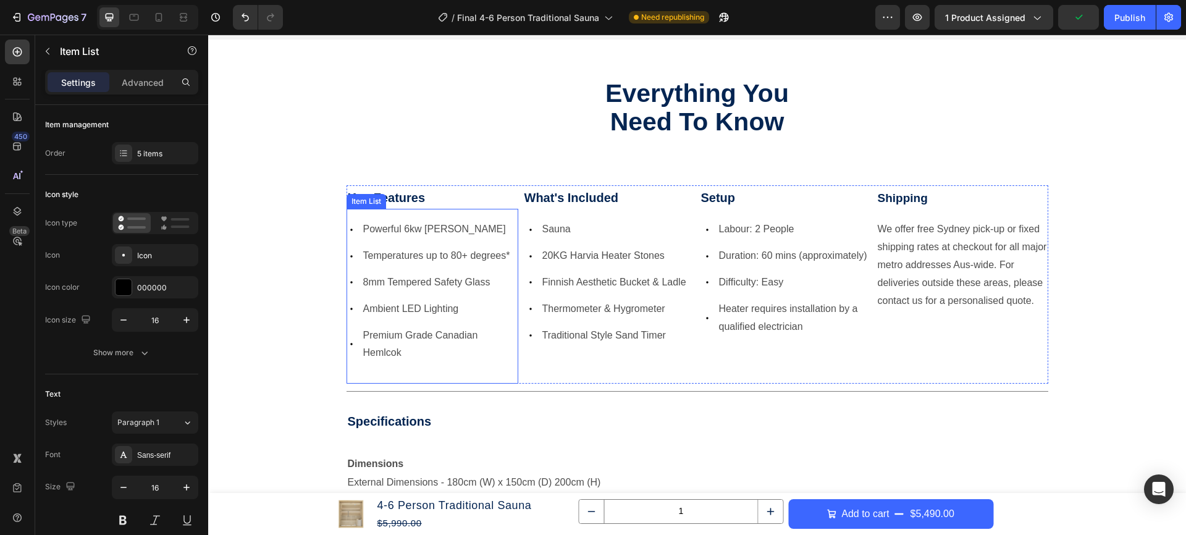
click at [468, 259] on span "Temperatures up to 80+ degrees*" at bounding box center [436, 255] width 147 height 11
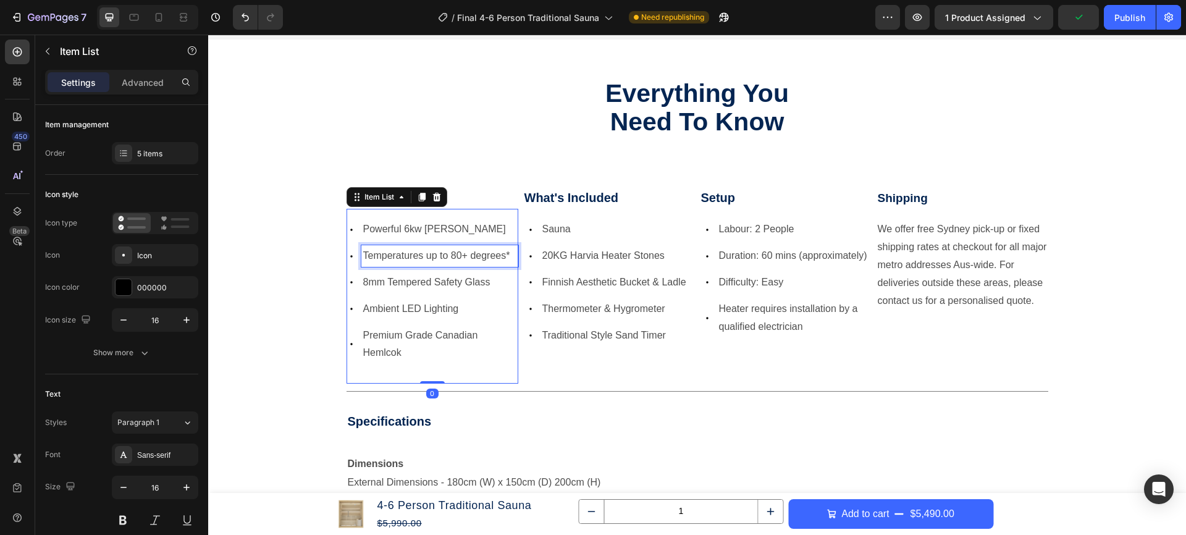
click at [458, 257] on span "Temperatures up to 80+ degrees*" at bounding box center [436, 255] width 147 height 11
click at [465, 255] on span "Temperatures up to 80+ degrees*" at bounding box center [436, 255] width 147 height 11
click at [454, 256] on span "Temperatures up to 80 degrees*" at bounding box center [433, 255] width 141 height 11
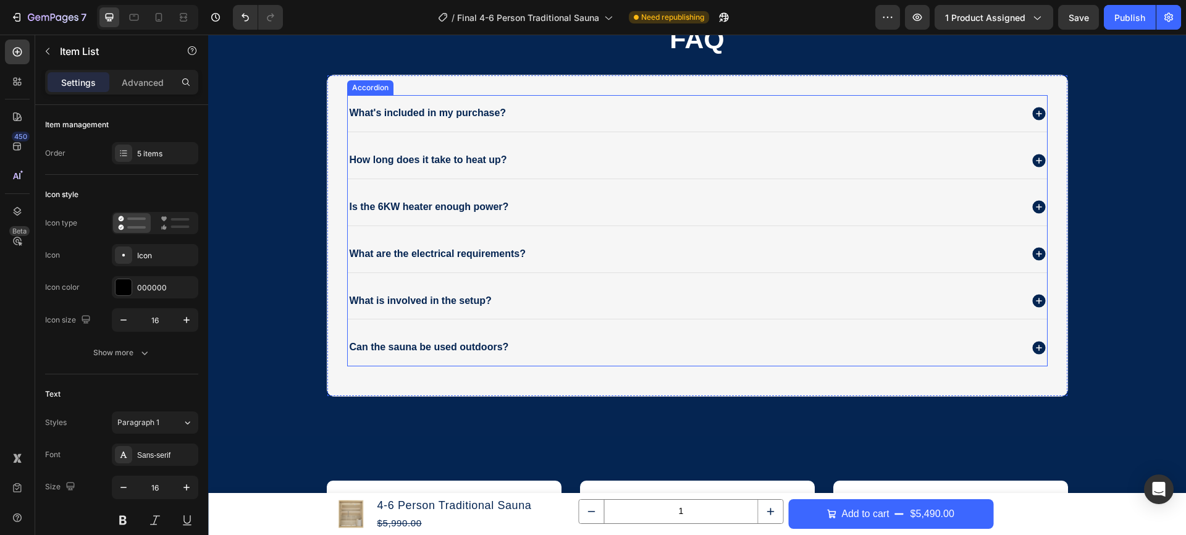
scroll to position [5943, 0]
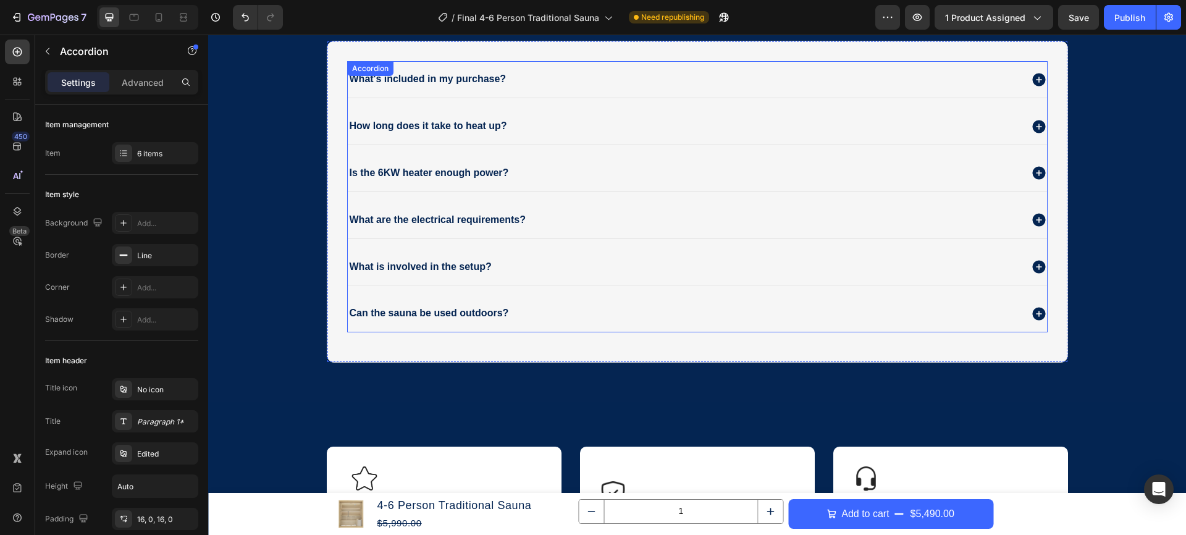
click at [494, 83] on span "What's included in my purchase?" at bounding box center [428, 79] width 157 height 11
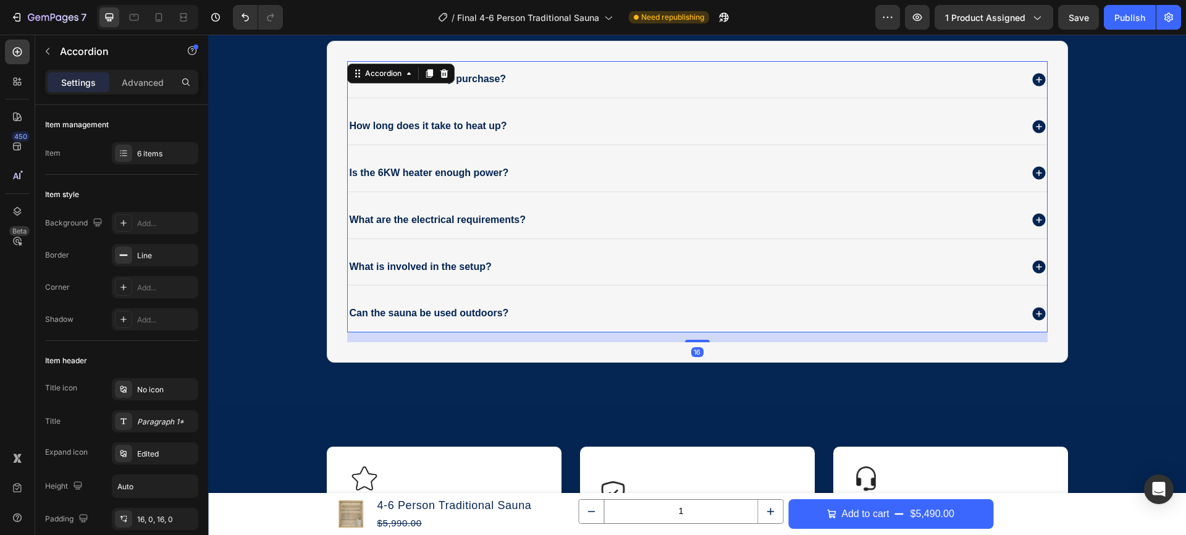
click at [581, 78] on div "What's included in my purchase?" at bounding box center [684, 79] width 673 height 17
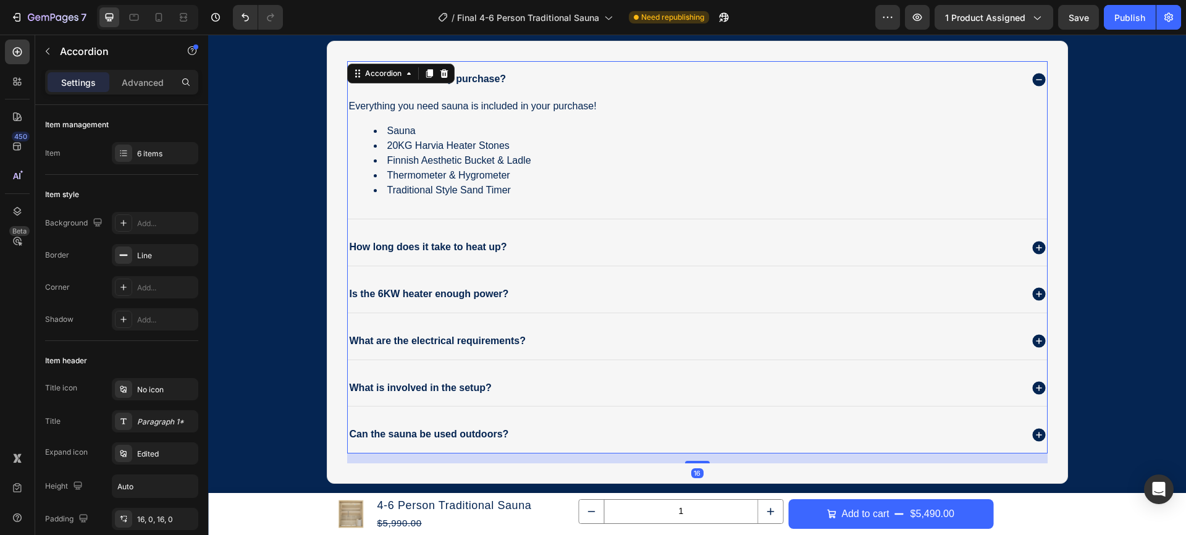
click at [560, 243] on div "How long does it take to heat up?" at bounding box center [684, 247] width 673 height 17
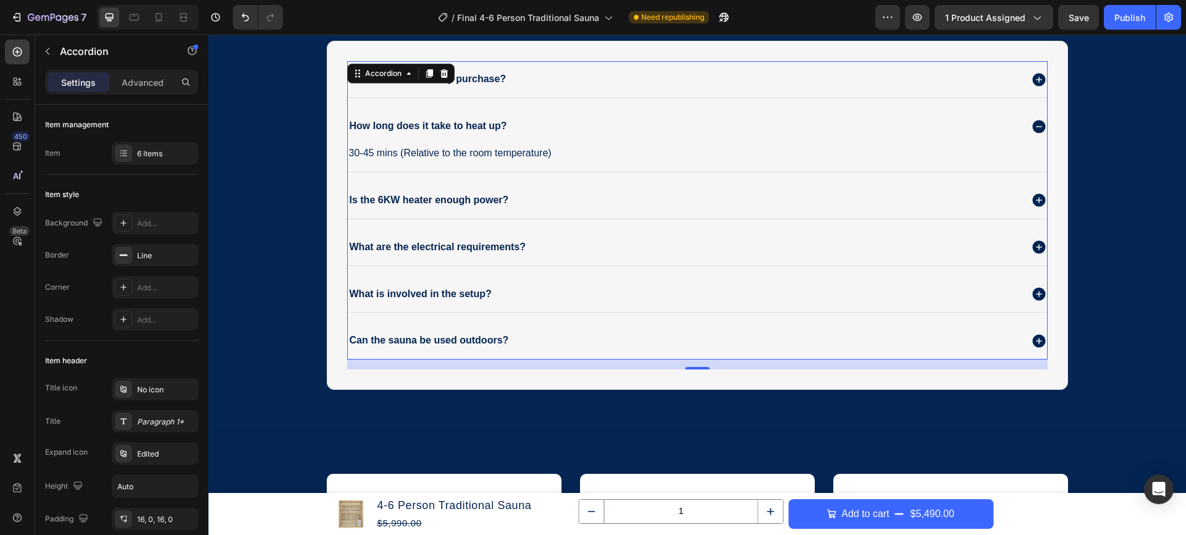
click at [552, 203] on div "Is the 6KW heater enough power?" at bounding box center [684, 200] width 673 height 17
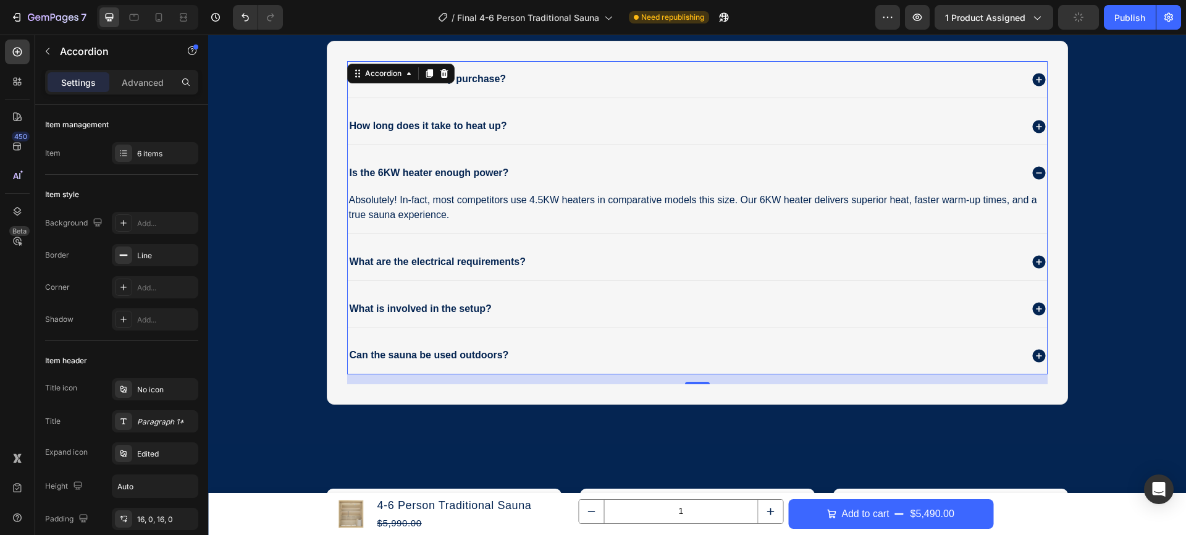
click at [586, 261] on div "What are the electrical requirements?" at bounding box center [684, 262] width 673 height 17
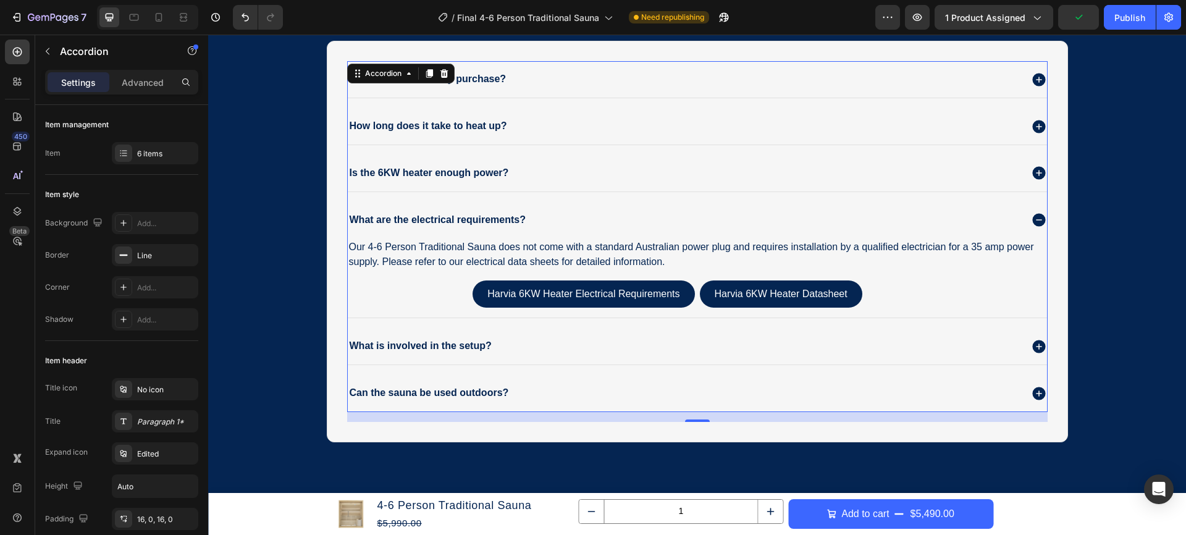
click at [576, 355] on div "What is involved in the setup?" at bounding box center [697, 346] width 699 height 36
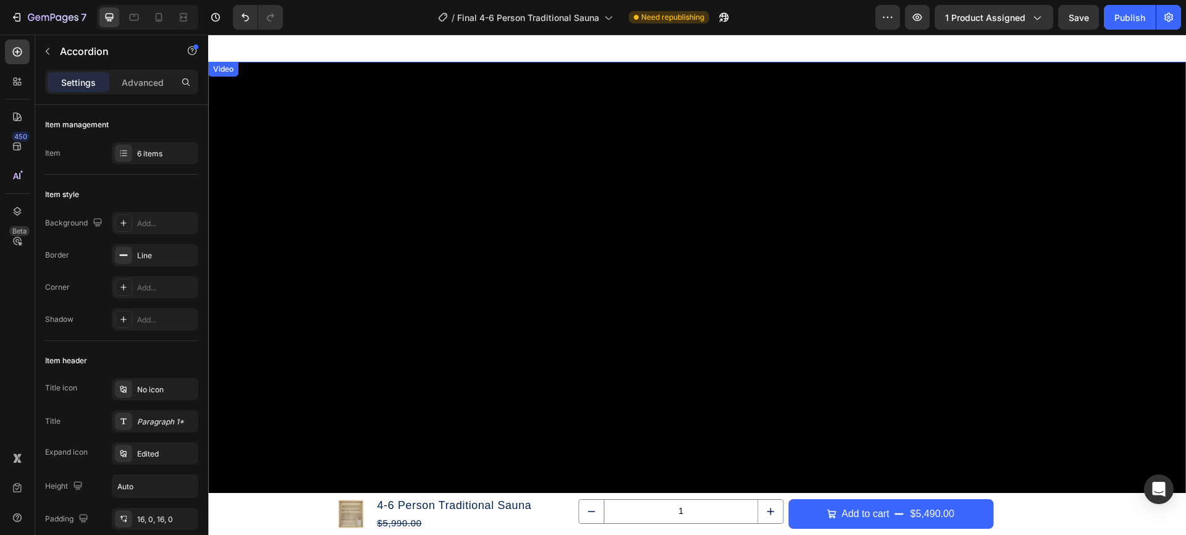
scroll to position [25, 0]
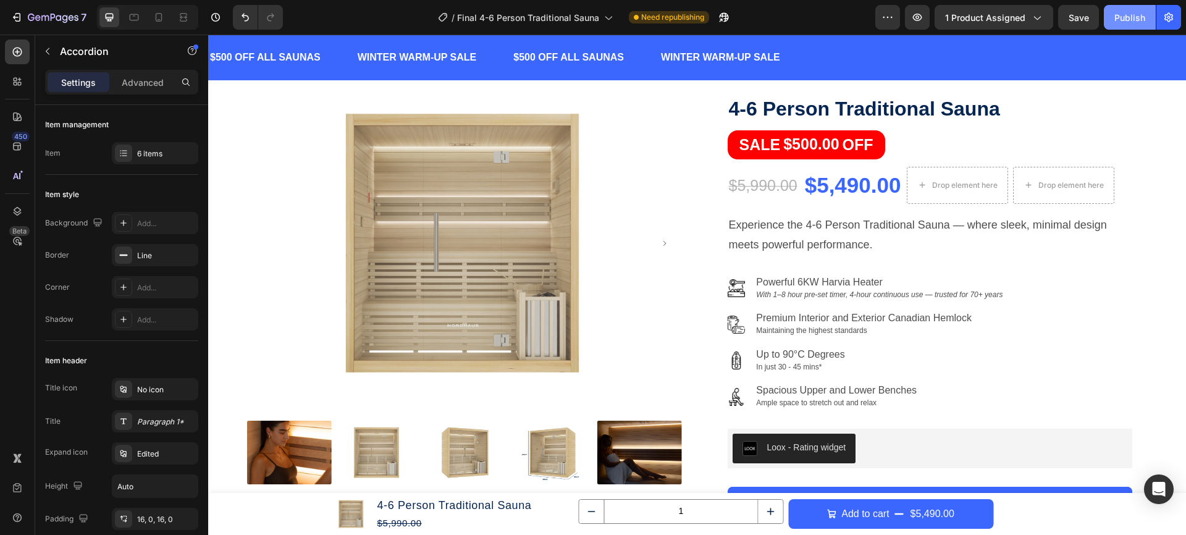
click at [1113, 20] on button "Publish" at bounding box center [1130, 17] width 52 height 25
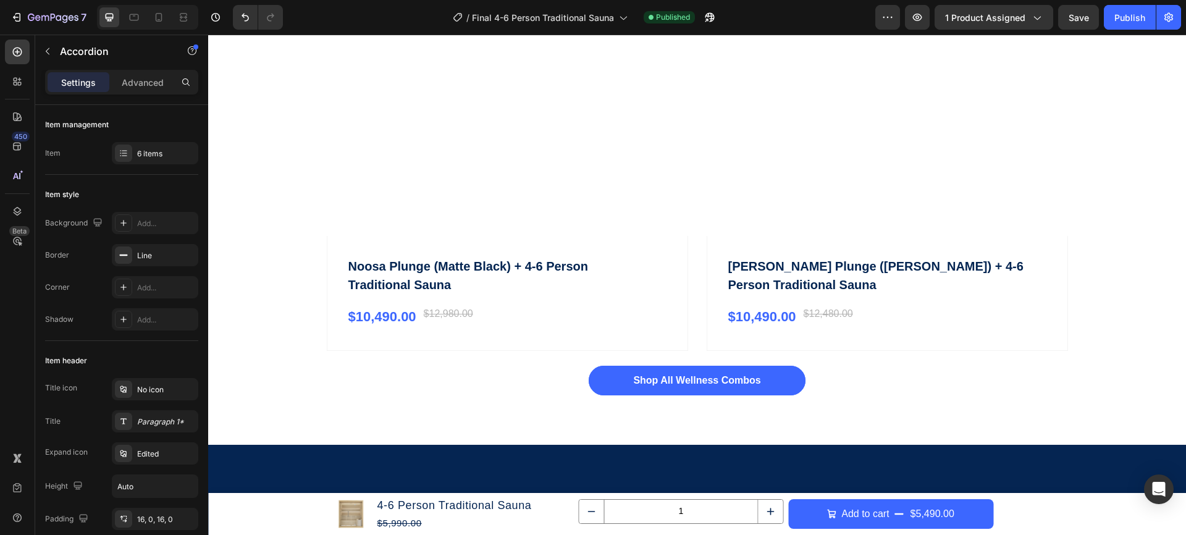
scroll to position [4330, 0]
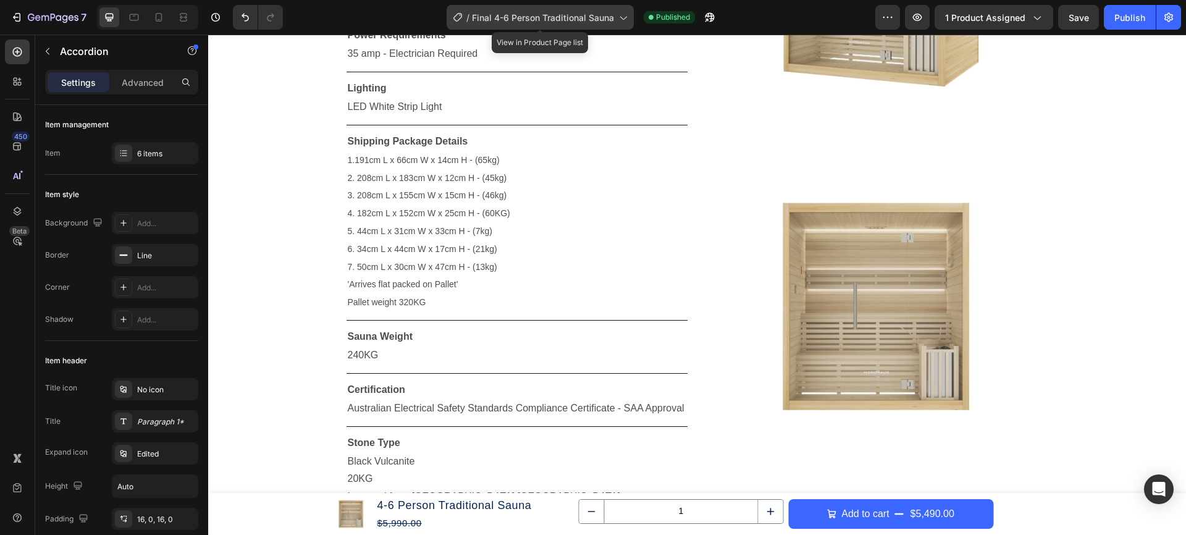
click at [568, 27] on div "/ Final 4-6 Person Traditional Sauna" at bounding box center [540, 17] width 187 height 25
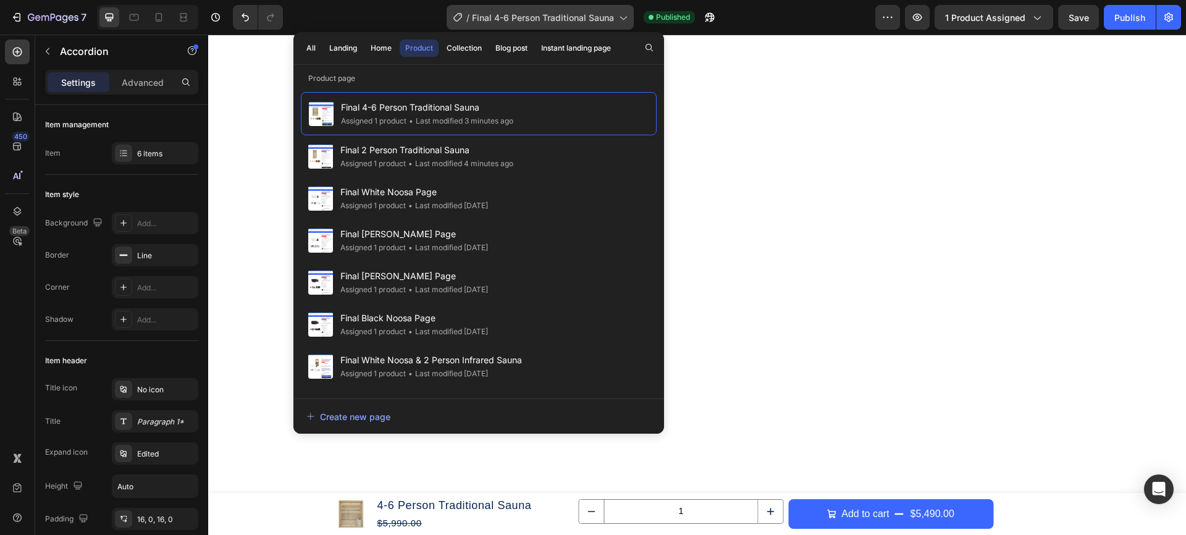
scroll to position [821, 0]
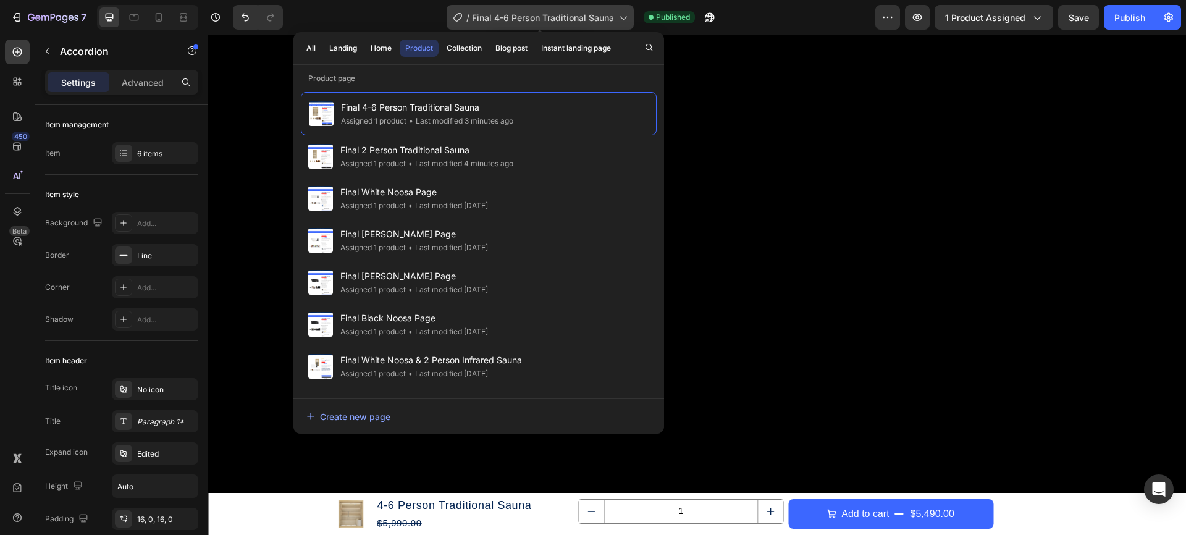
click at [534, 20] on span "Final 4-6 Person Traditional Sauna" at bounding box center [543, 17] width 142 height 13
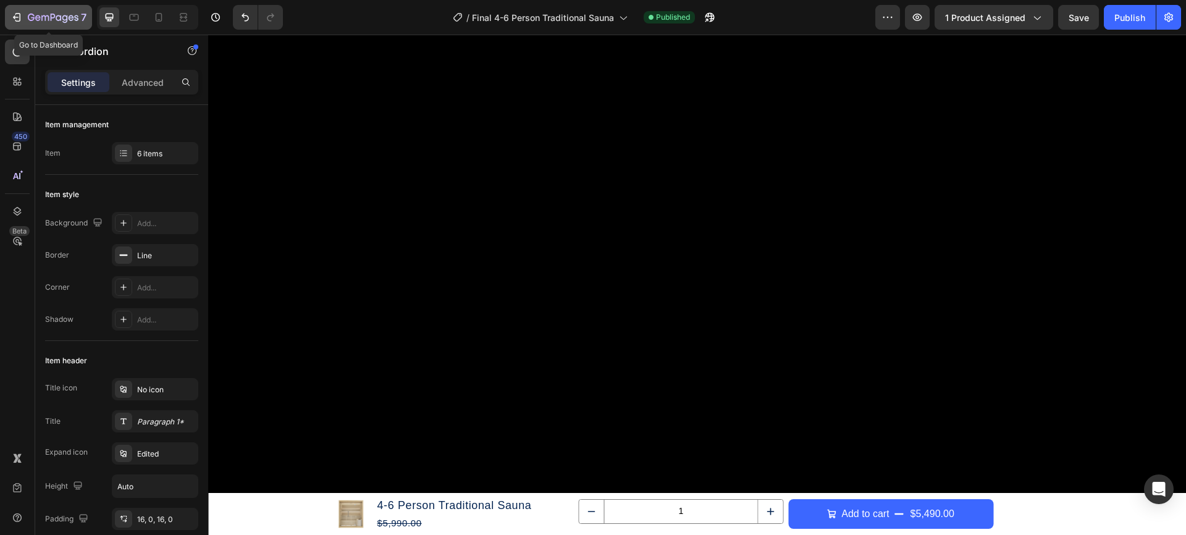
click at [14, 15] on icon "button" at bounding box center [17, 17] width 12 height 12
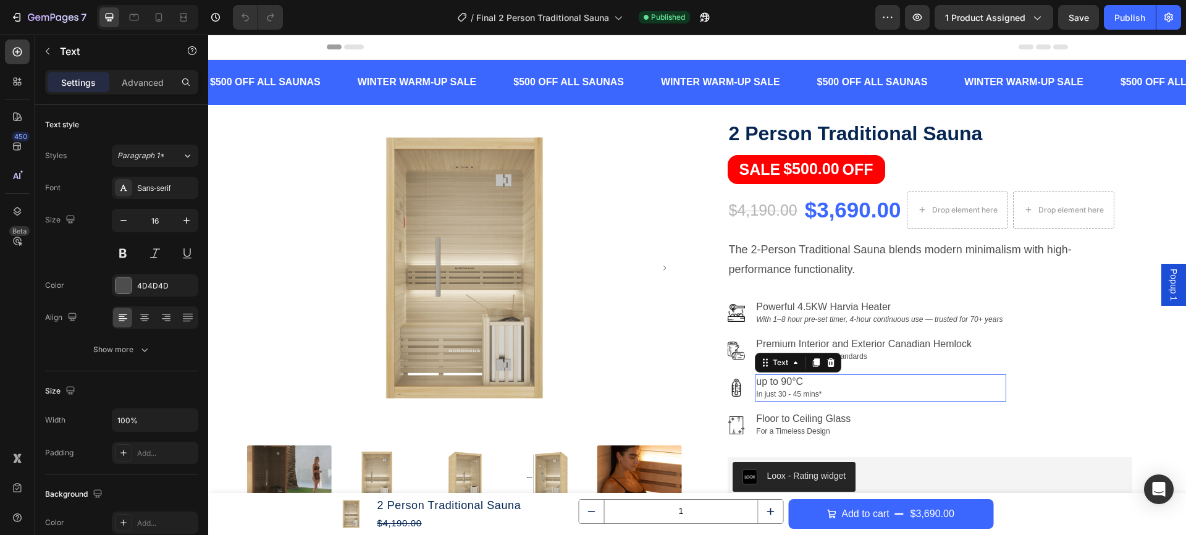
click at [807, 378] on p "up to 90°C" at bounding box center [880, 382] width 248 height 12
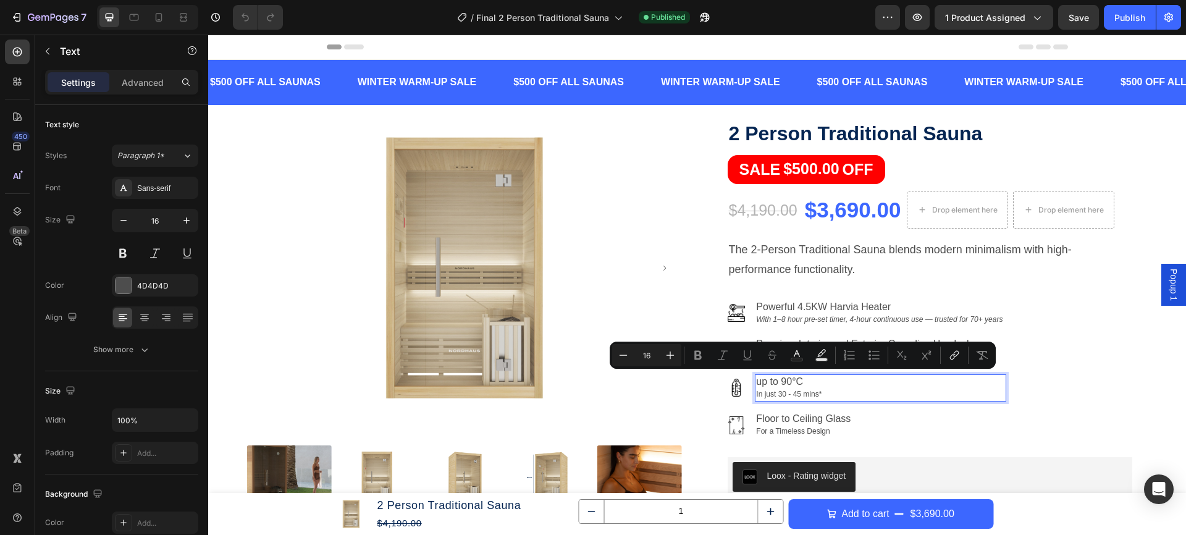
click at [814, 378] on p "up to 90°C" at bounding box center [880, 382] width 248 height 12
click at [805, 378] on p "up to 90°C" at bounding box center [880, 382] width 248 height 12
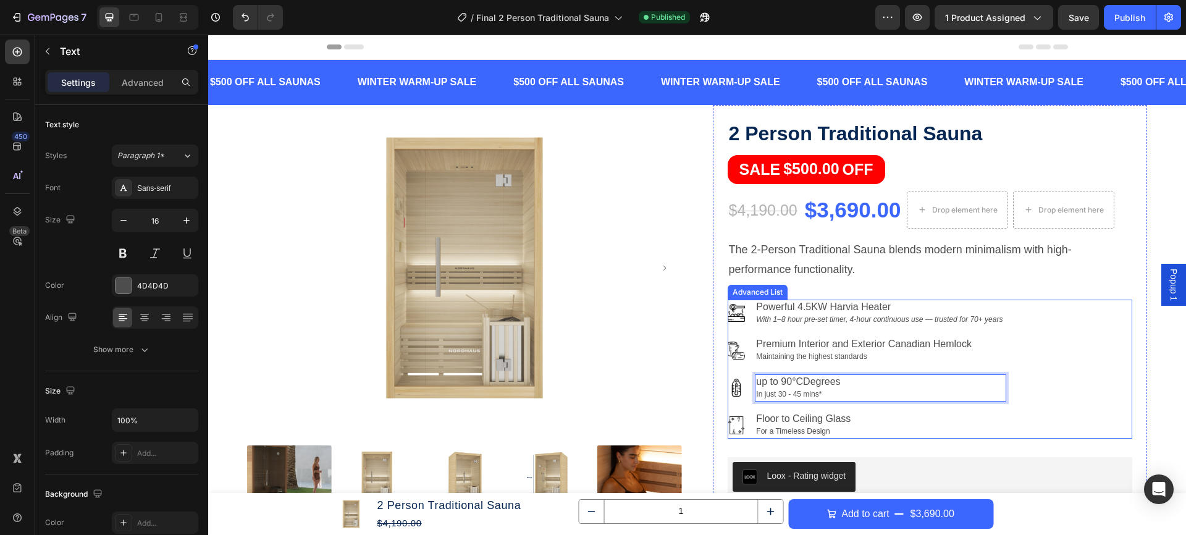
click at [1063, 379] on div "Image Powerful 4.5KW Harvia Heater With 1–8 hour pre-set timer, 4-hour continuo…" at bounding box center [930, 370] width 405 height 140
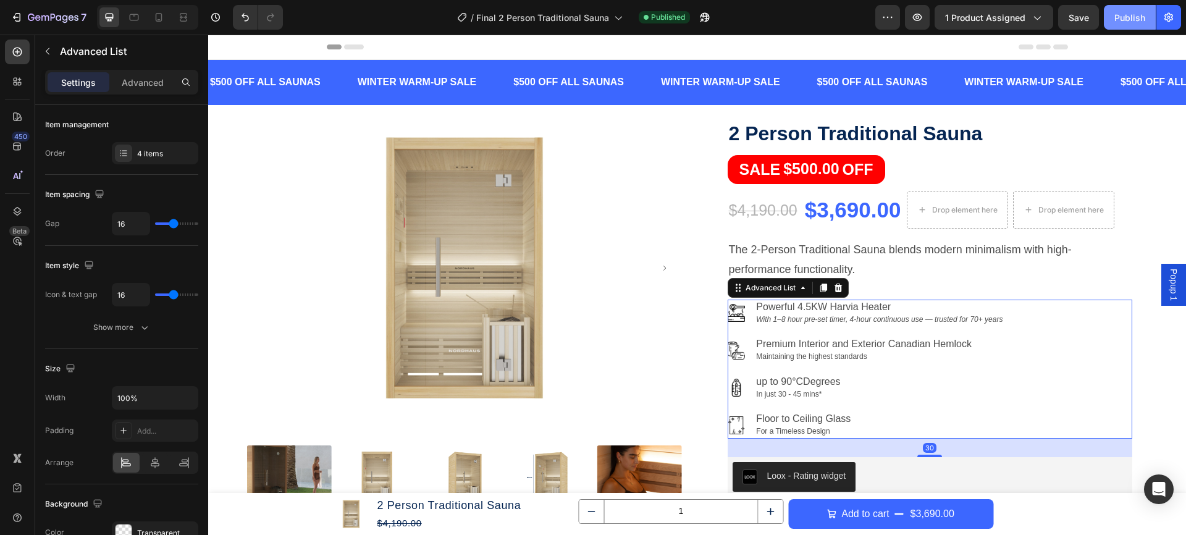
click at [1131, 22] on div "Publish" at bounding box center [1129, 17] width 31 height 13
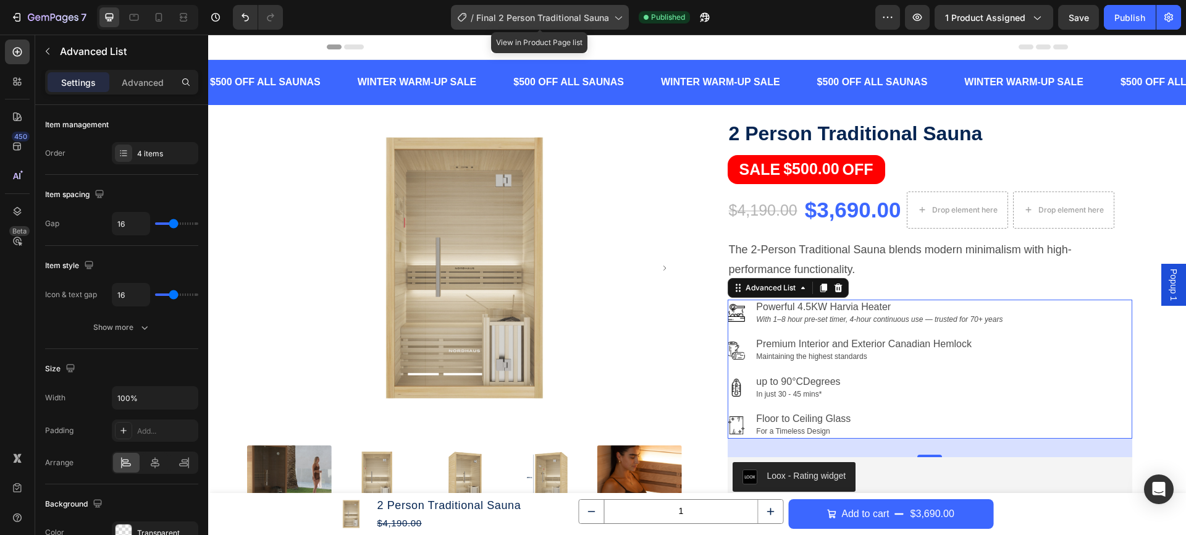
click at [528, 20] on span "Final 2 Person Traditional Sauna" at bounding box center [542, 17] width 133 height 13
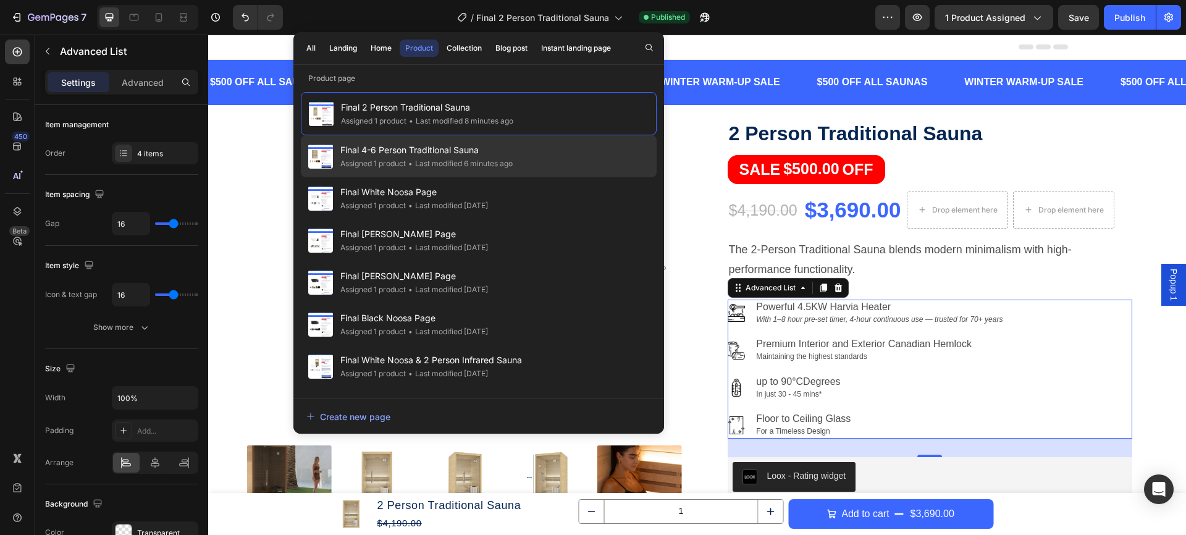
click at [577, 177] on div "Final 4-6 Person Traditional Sauna Assigned 1 product • Last modified 6 minutes…" at bounding box center [479, 198] width 356 height 42
